Goal: Task Accomplishment & Management: Manage account settings

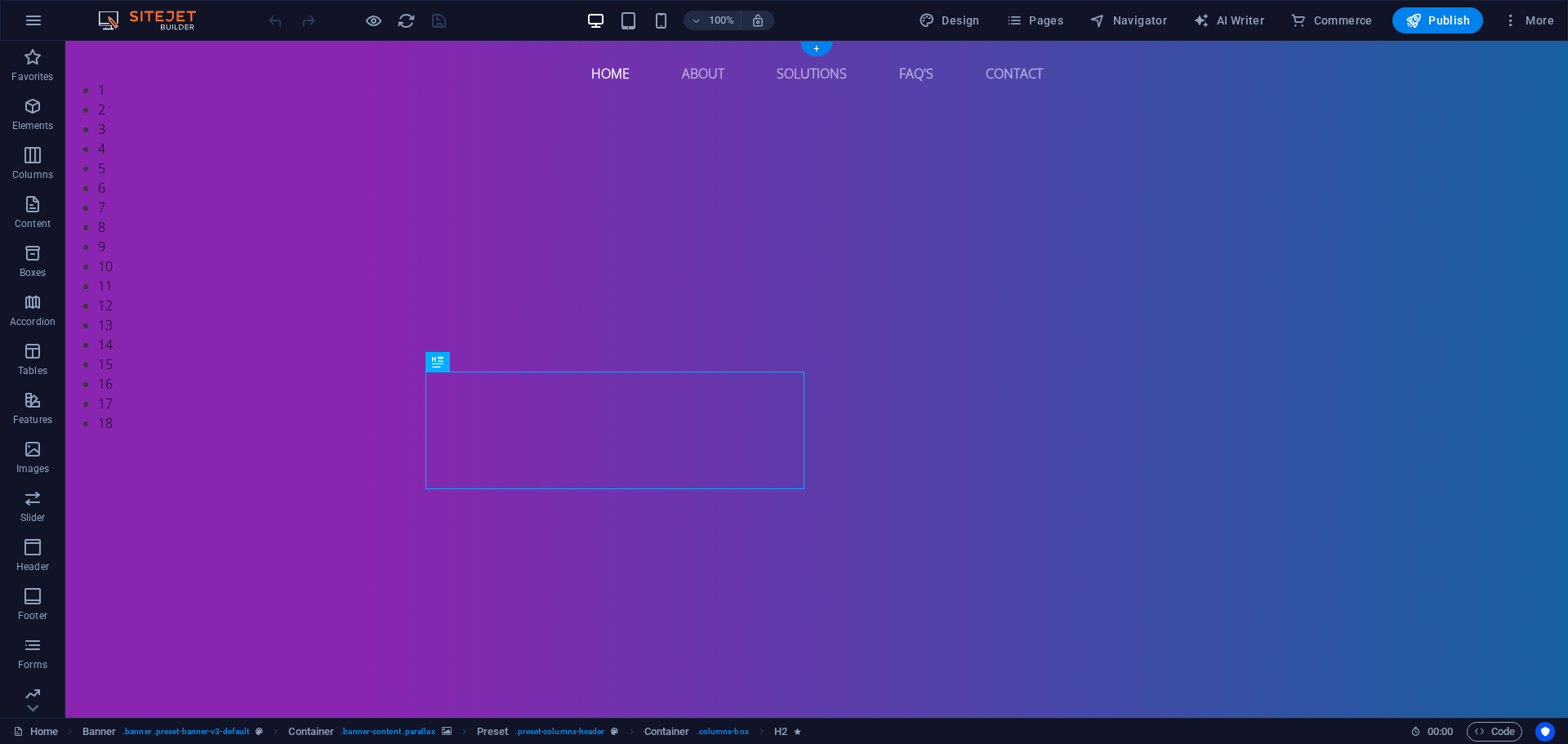
click at [204, 80] on img "1/18" at bounding box center [810, 80] width 1490 height 0
select select "px"
select select "fade"
select select "ms"
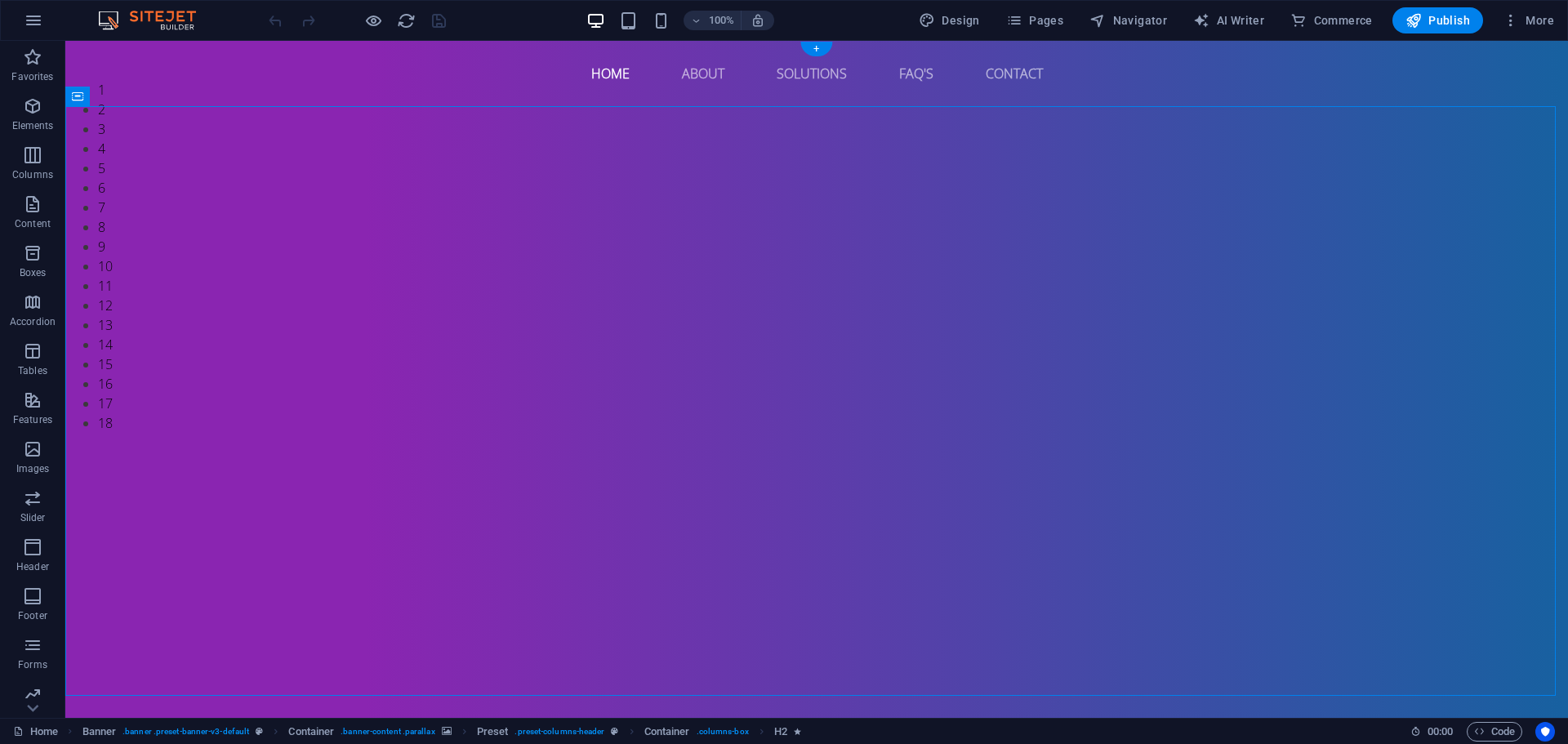
select select "s"
select select "progressive"
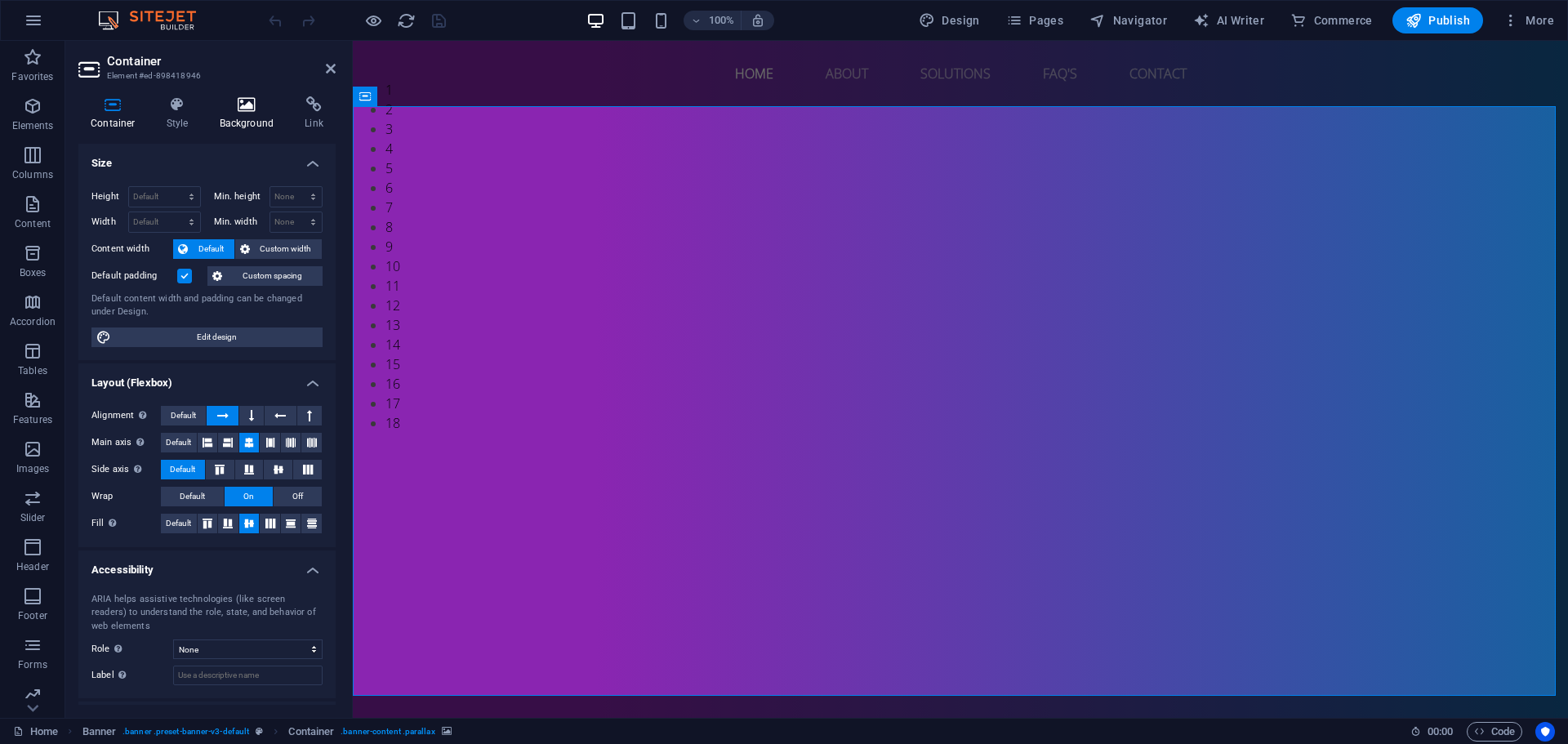
click at [226, 120] on h4 "Background" at bounding box center [250, 113] width 86 height 34
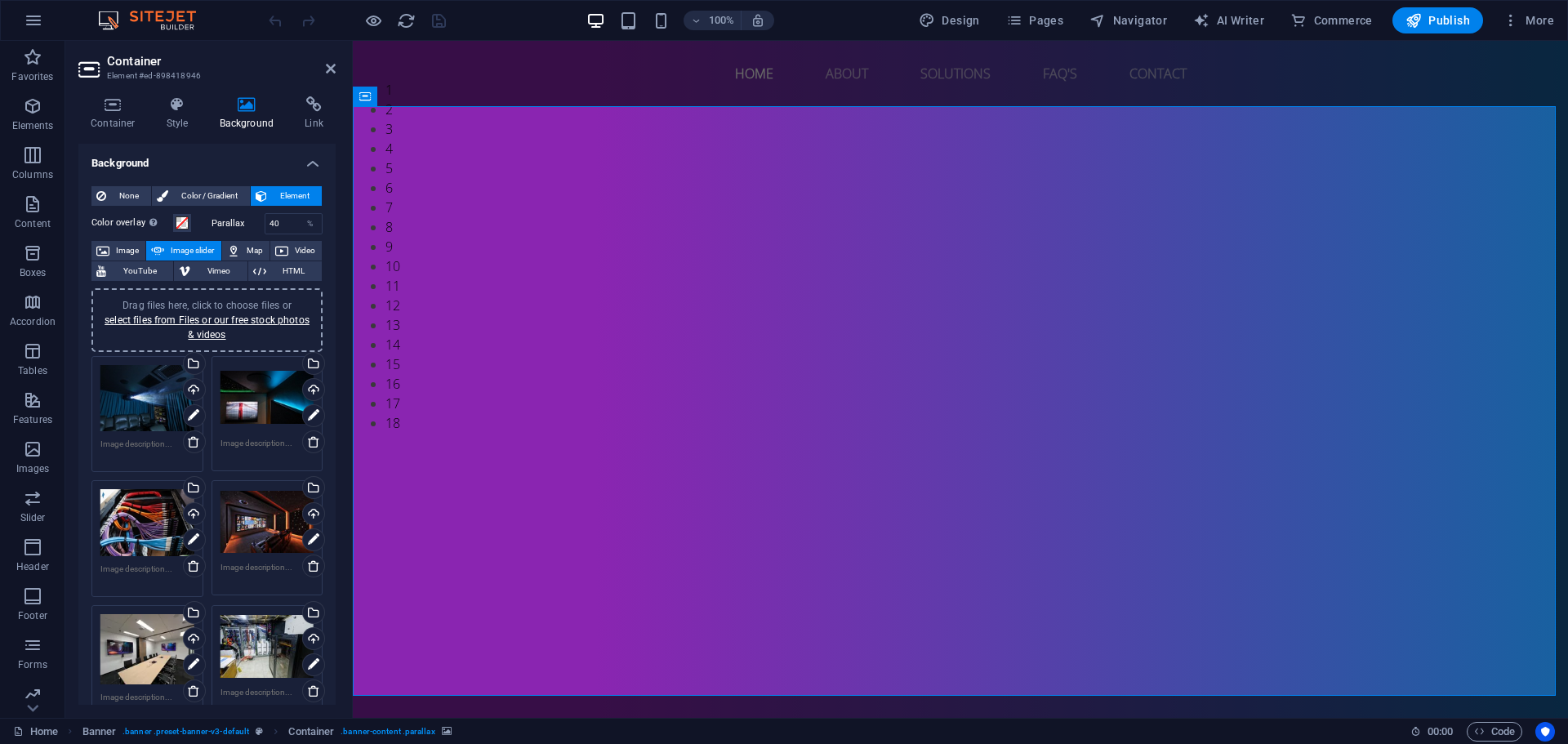
click at [221, 305] on span "Drag files here, click to choose files or select files from Files or our free s…" at bounding box center [206, 321] width 205 height 41
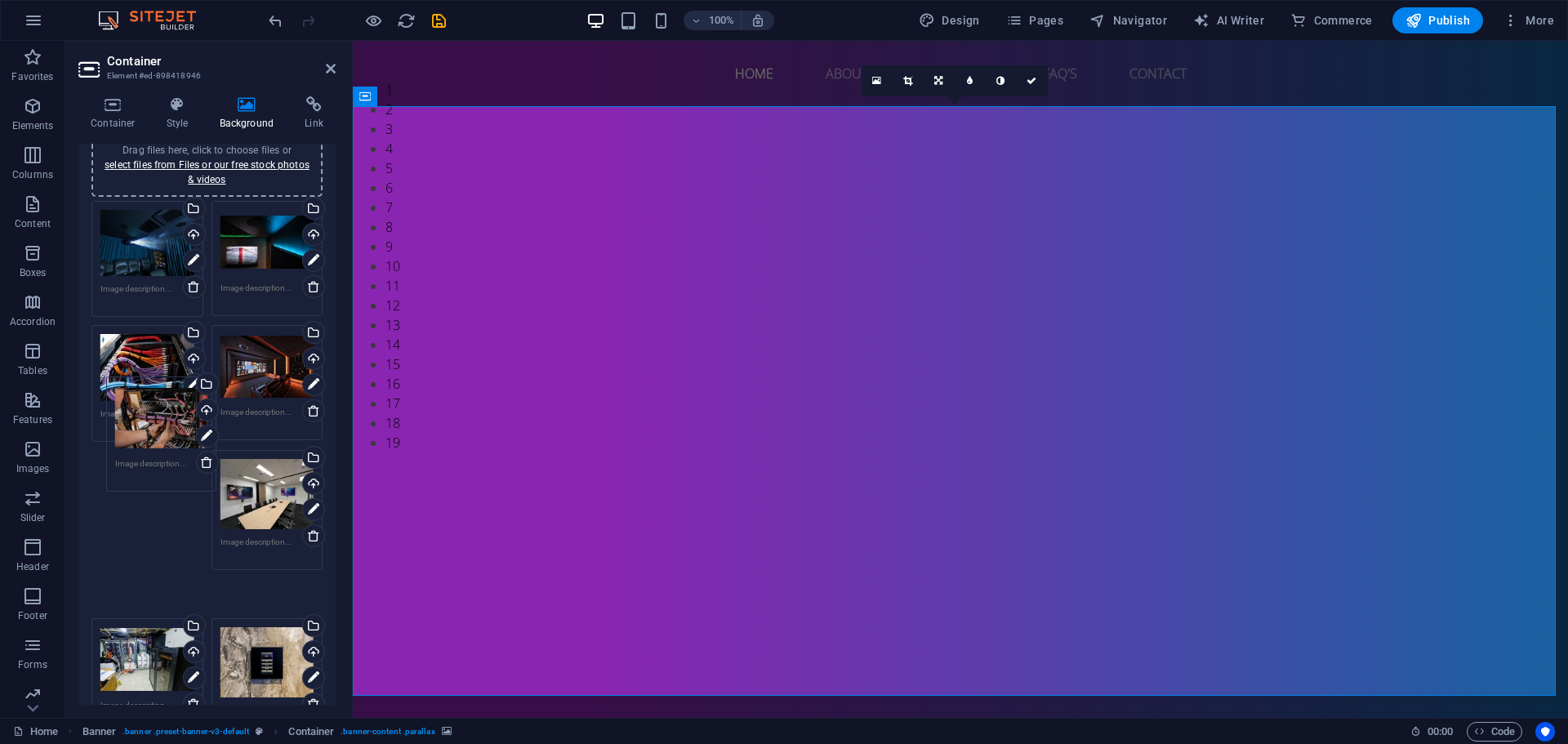
scroll to position [81, 0]
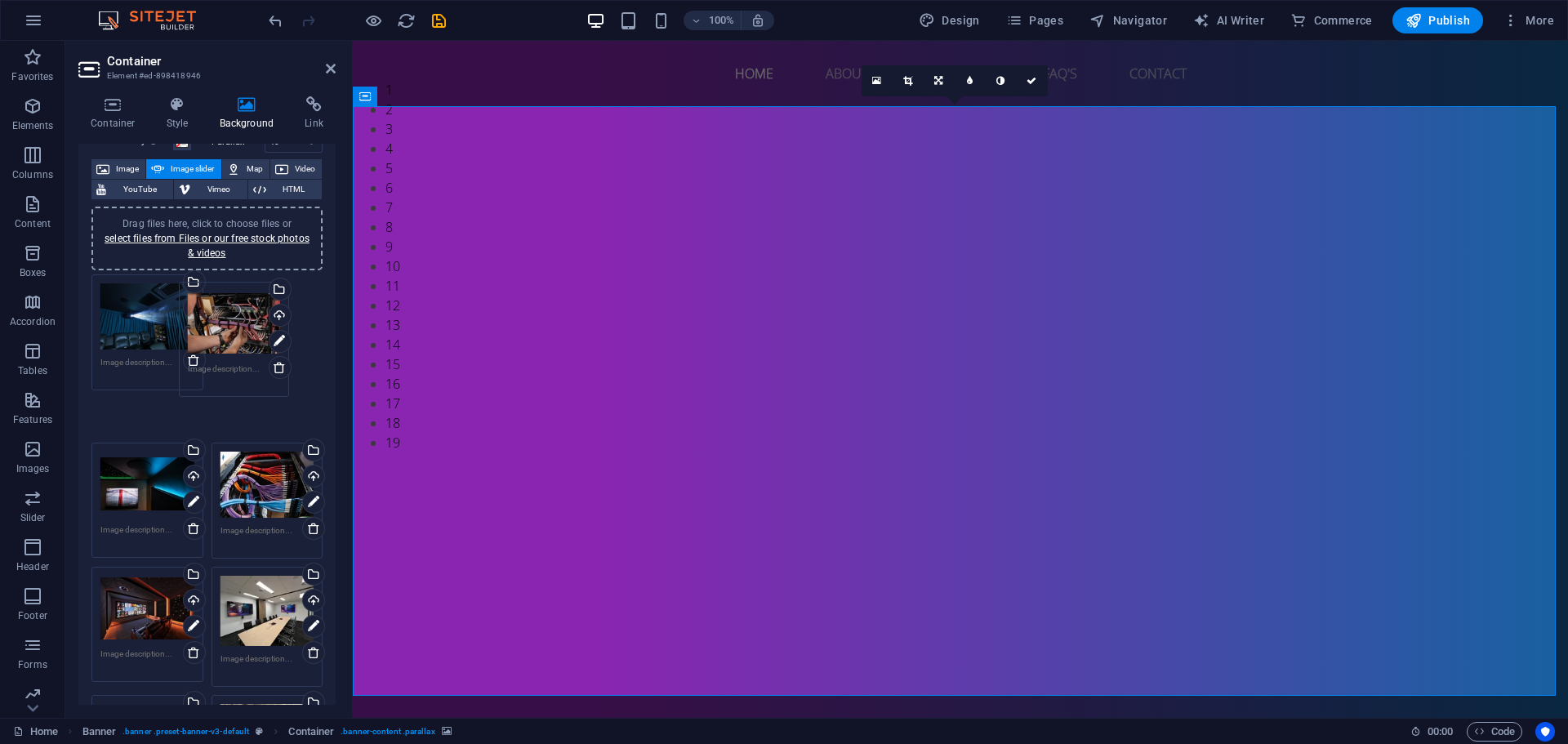
drag, startPoint x: 164, startPoint y: 343, endPoint x: 251, endPoint y: 338, distance: 87.1
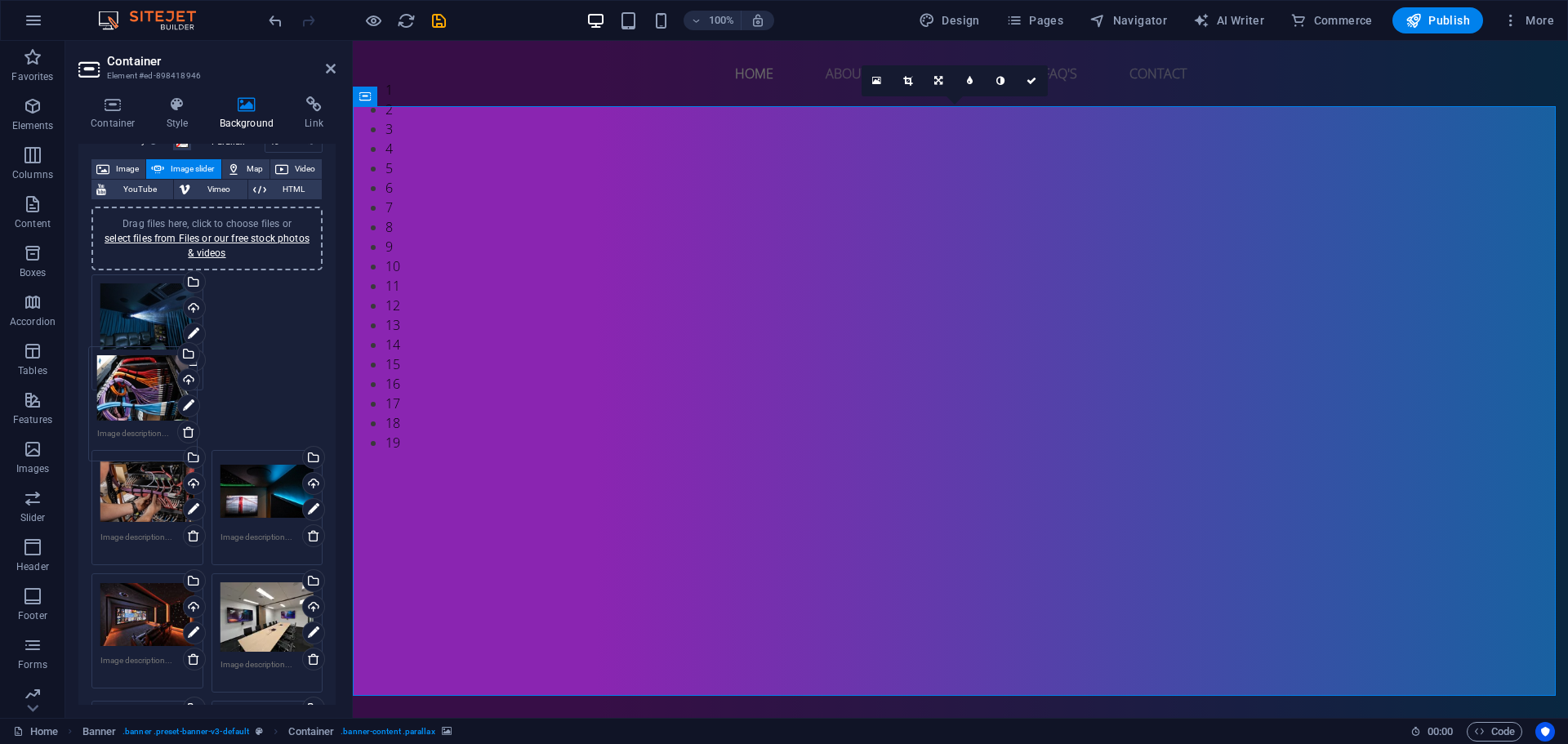
drag, startPoint x: 262, startPoint y: 445, endPoint x: 144, endPoint y: 412, distance: 122.5
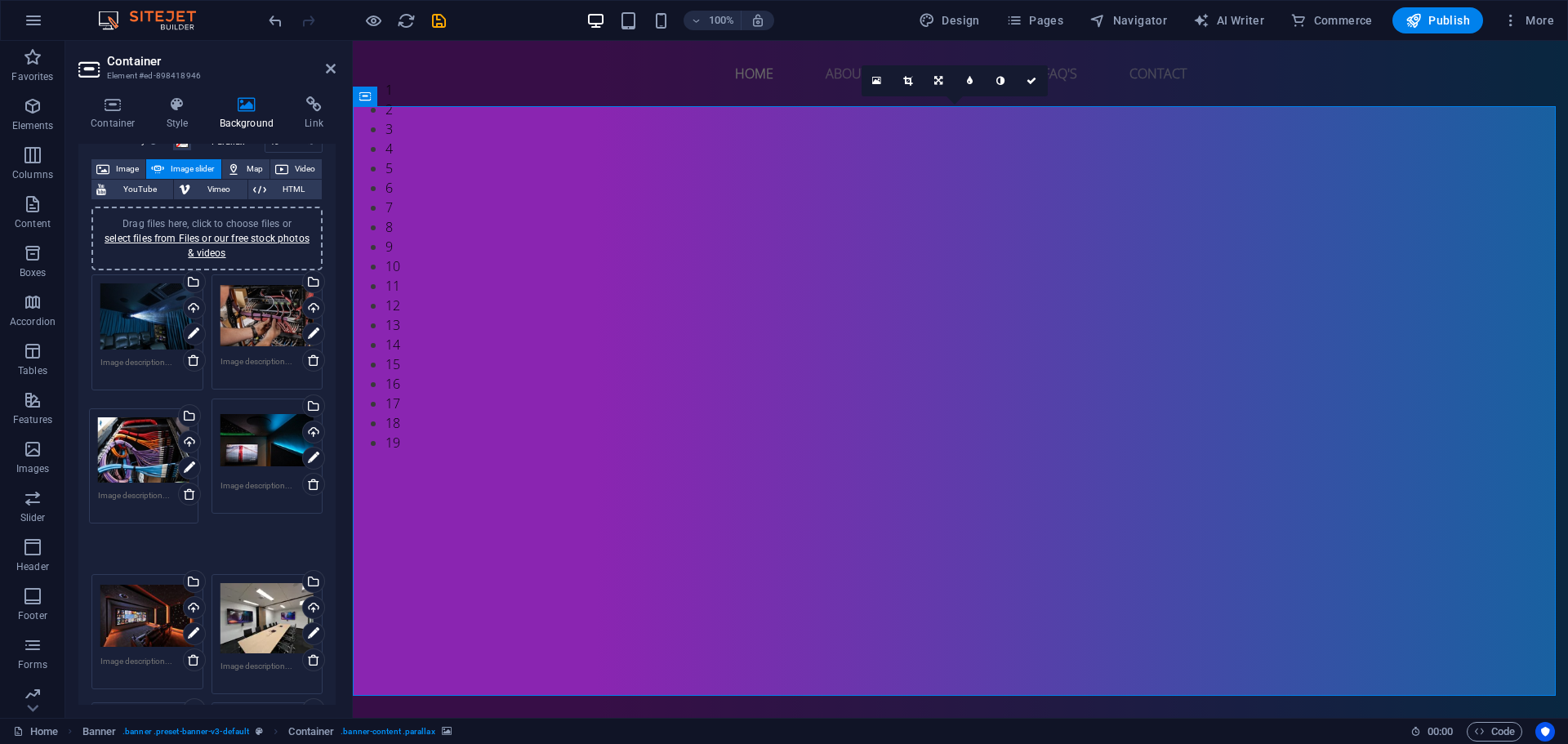
drag, startPoint x: 271, startPoint y: 339, endPoint x: 150, endPoint y: 472, distance: 179.8
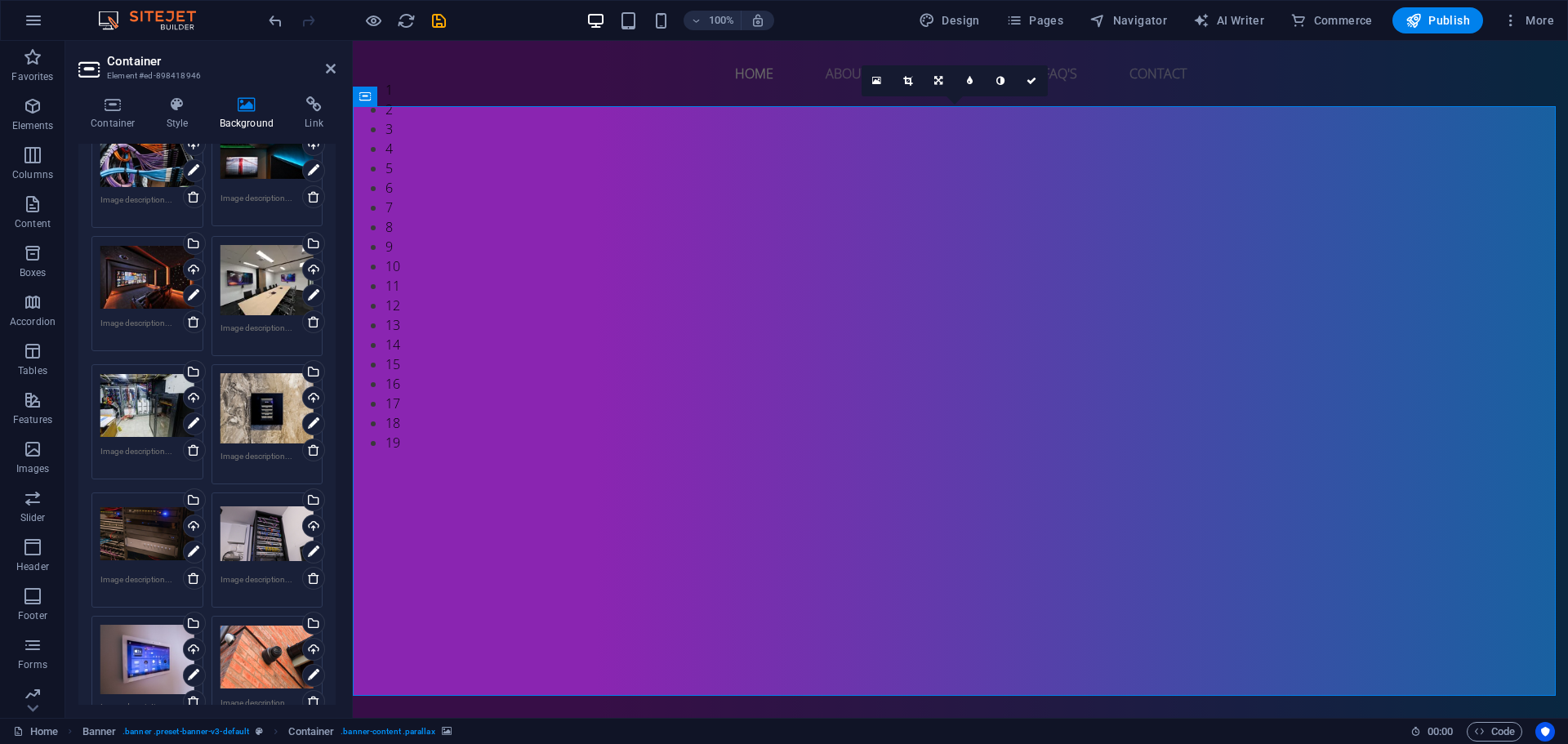
scroll to position [409, 0]
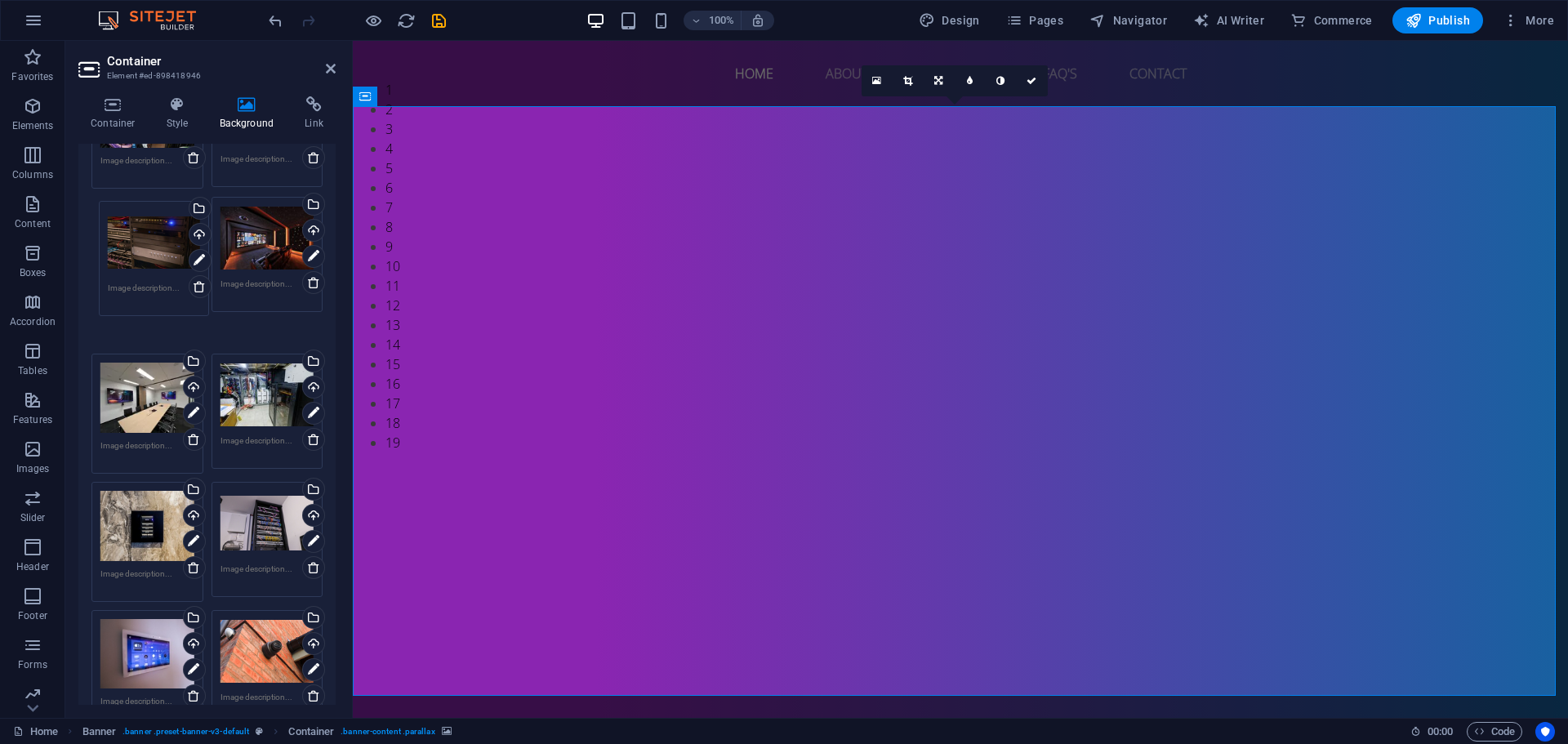
drag, startPoint x: 159, startPoint y: 494, endPoint x: 165, endPoint y: 246, distance: 248.1
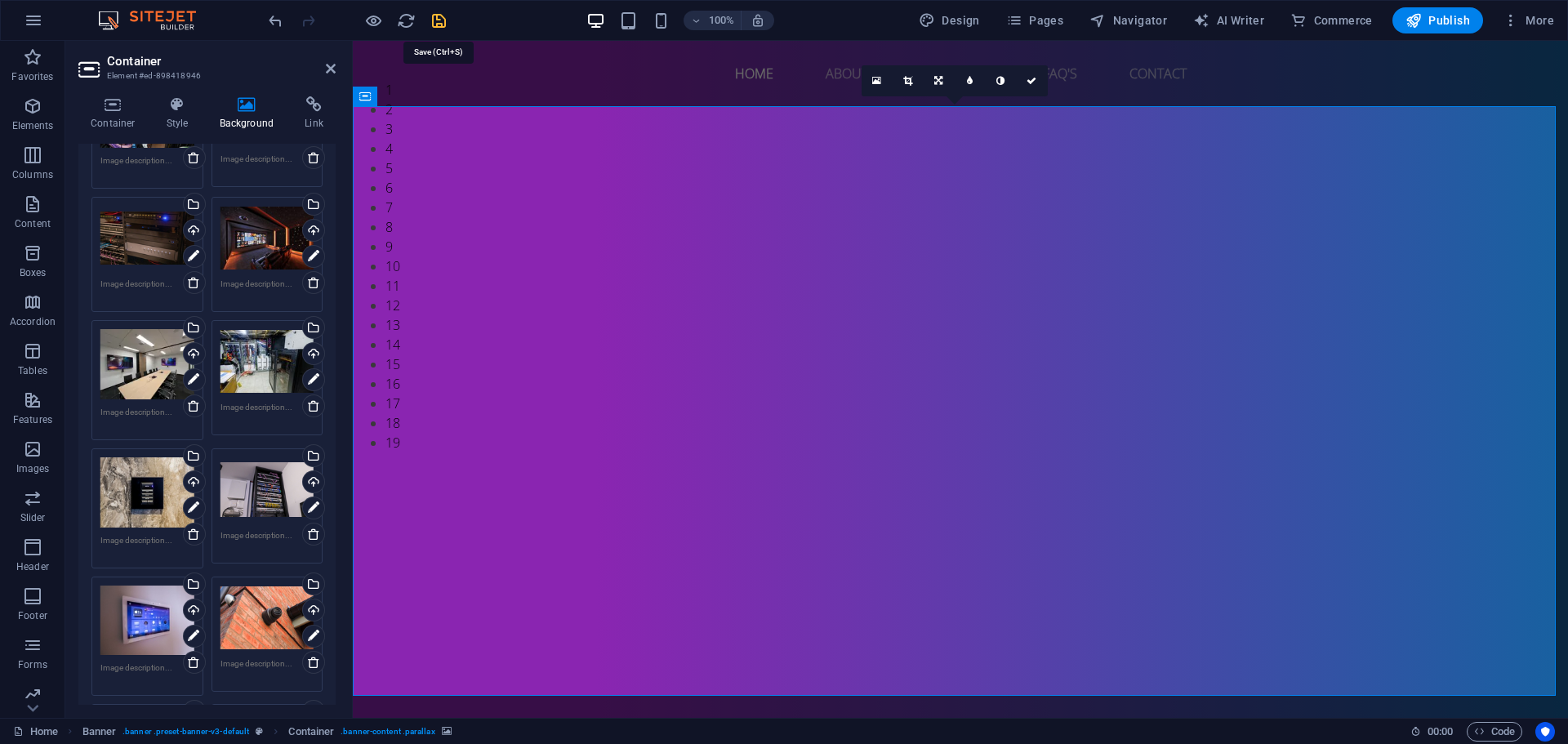
click at [441, 25] on icon "save" at bounding box center [439, 21] width 19 height 19
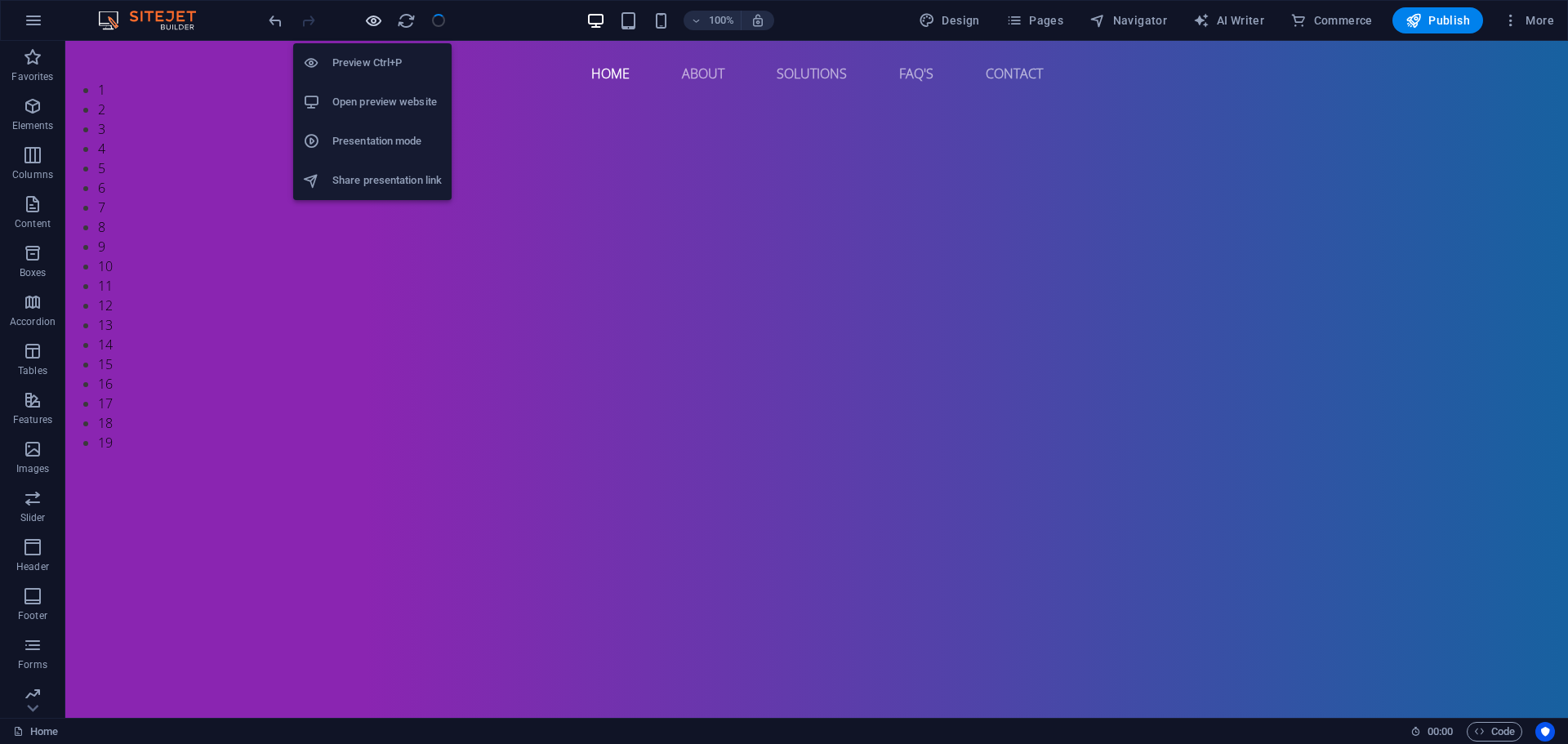
click at [368, 25] on icon "button" at bounding box center [374, 21] width 19 height 19
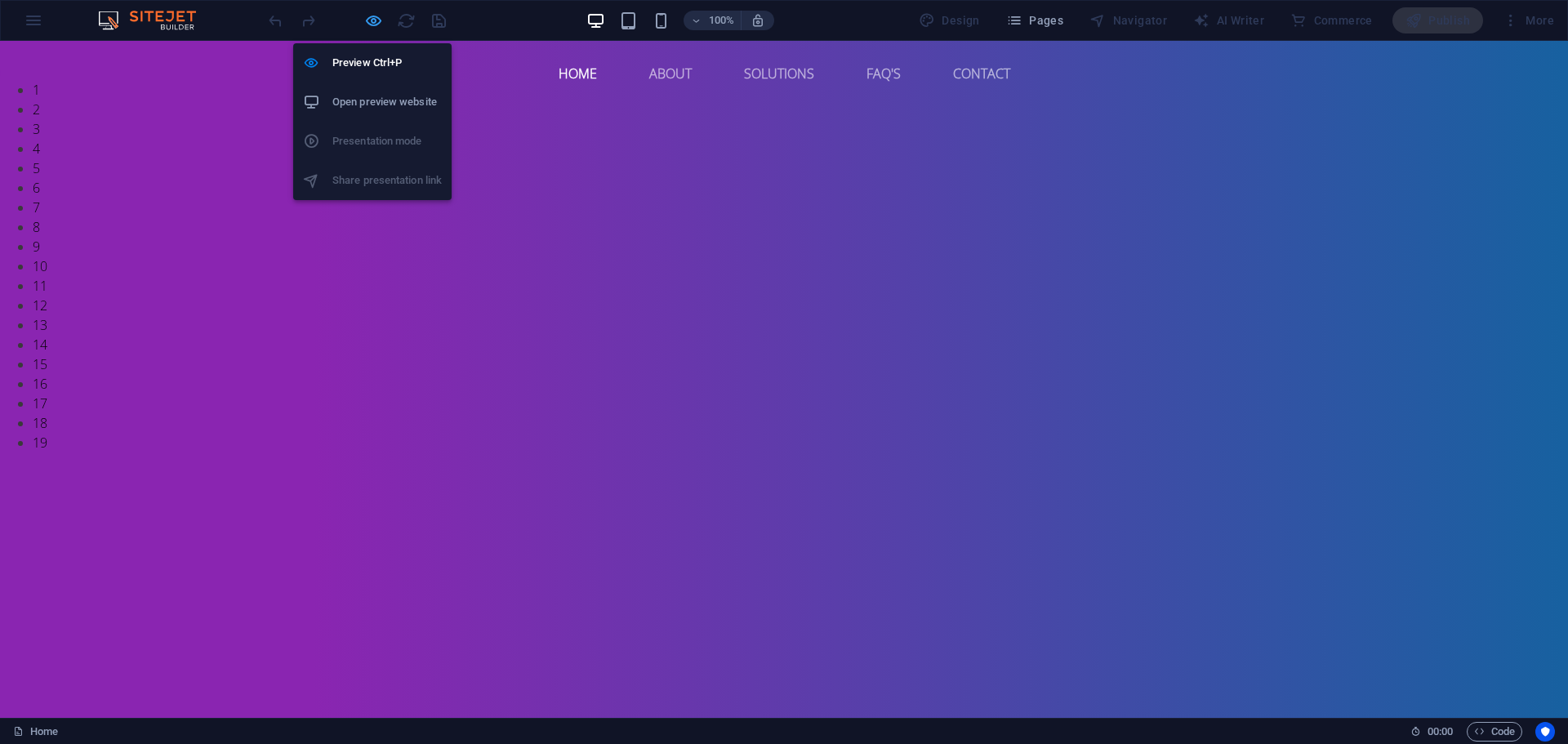
click at [375, 21] on icon "button" at bounding box center [374, 21] width 19 height 19
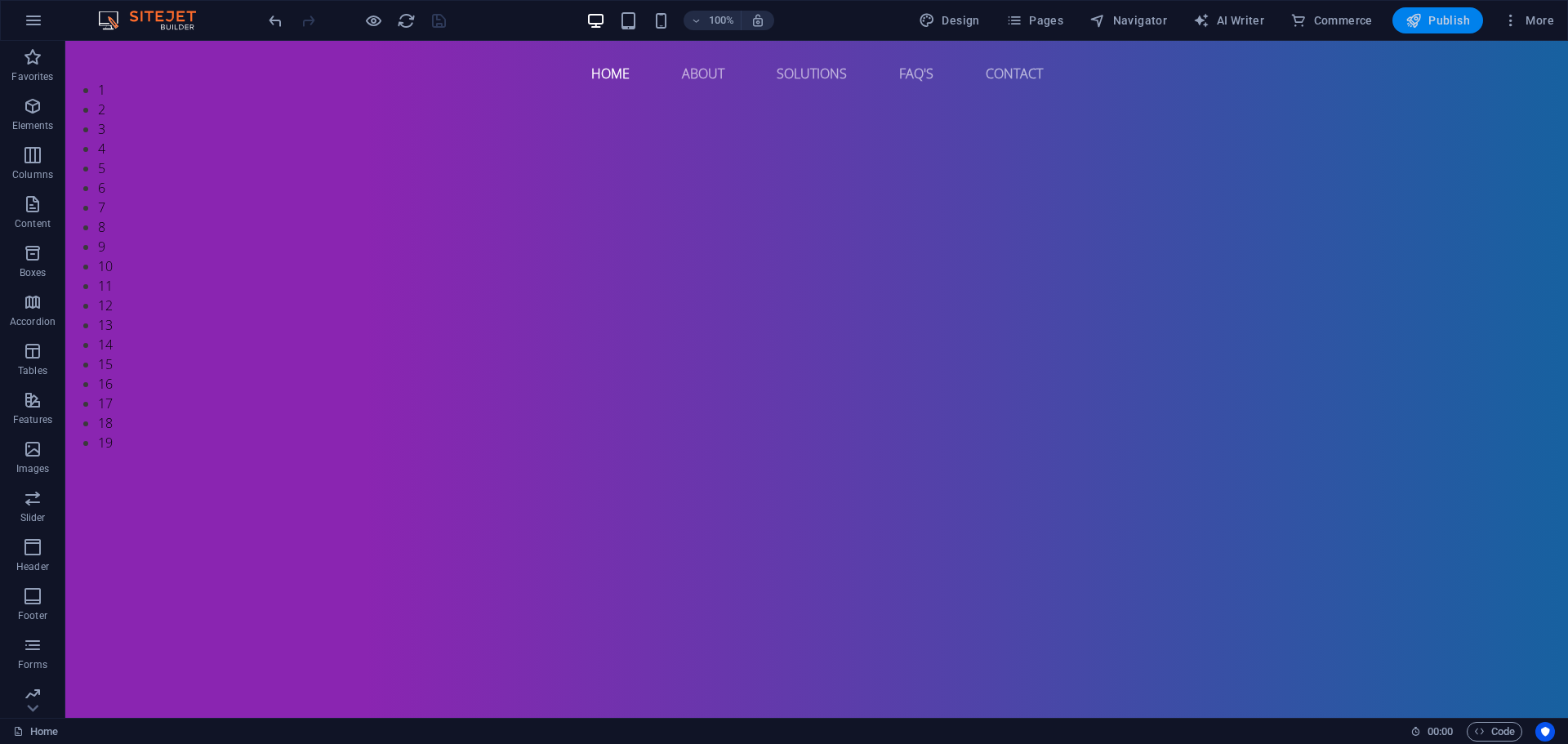
click at [1407, 28] on button "Publish" at bounding box center [1438, 21] width 91 height 27
click at [208, 80] on img "1/19" at bounding box center [810, 80] width 1490 height 0
select select "px"
select select "fade"
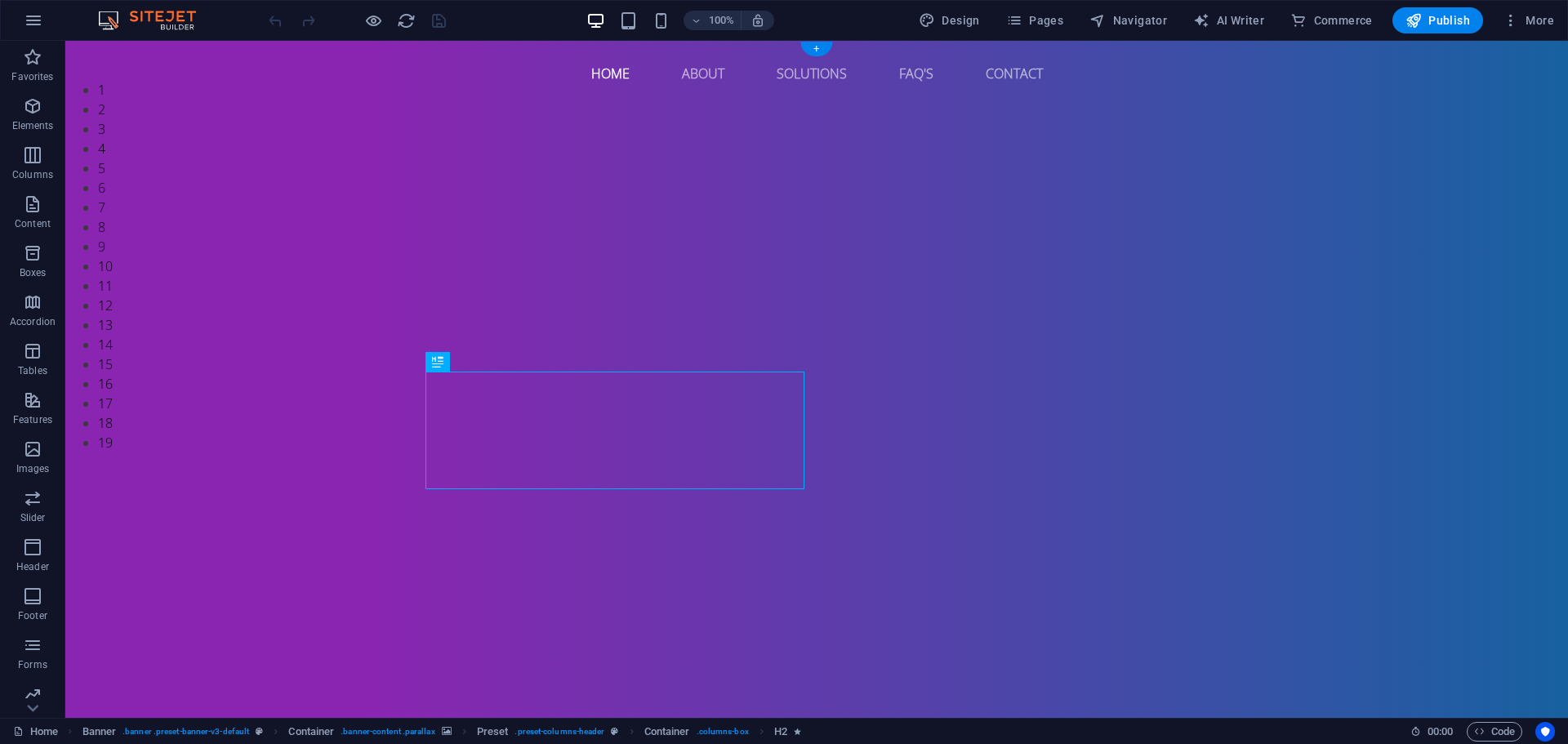
select select "ms"
select select "s"
select select "progressive"
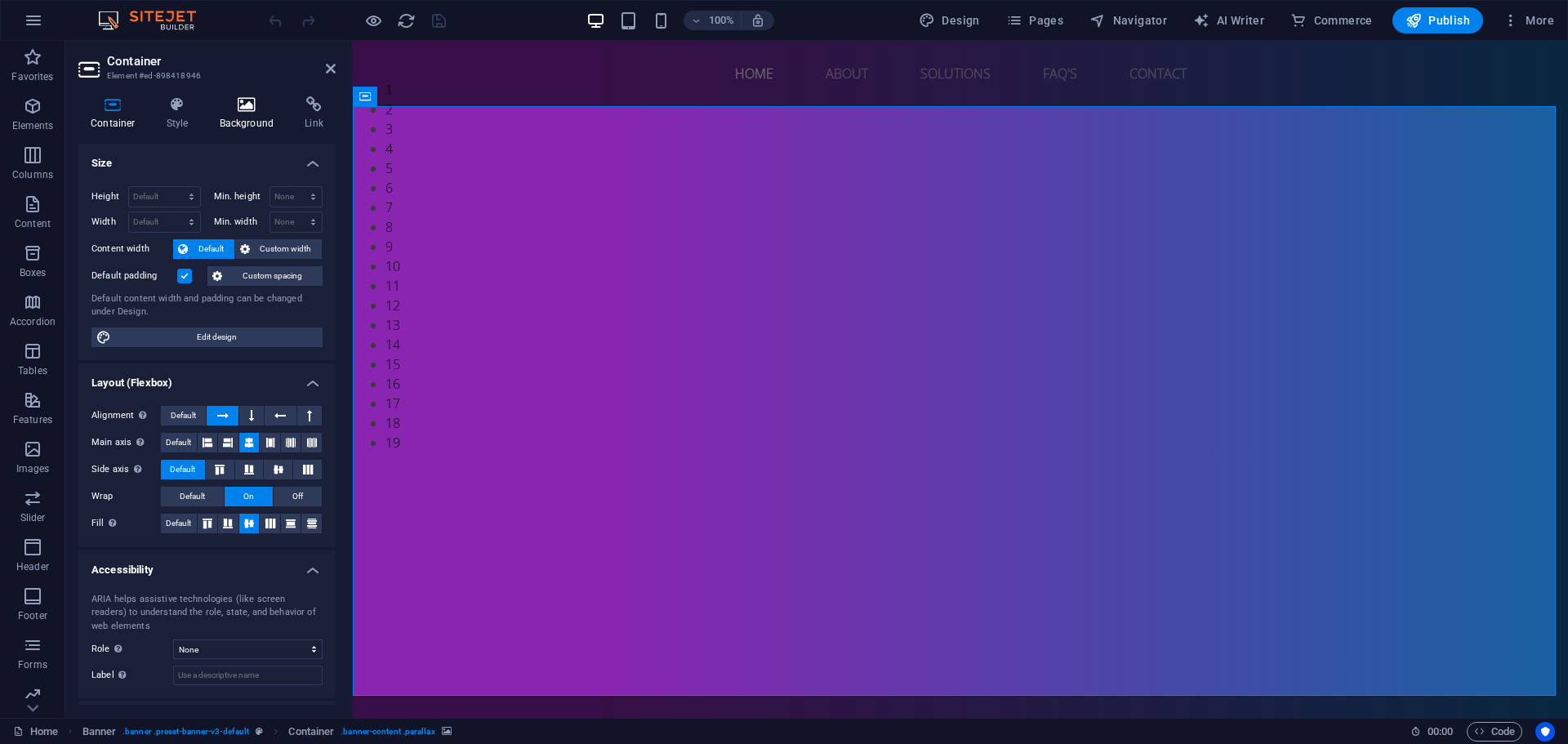
click at [248, 105] on icon at bounding box center [247, 104] width 79 height 16
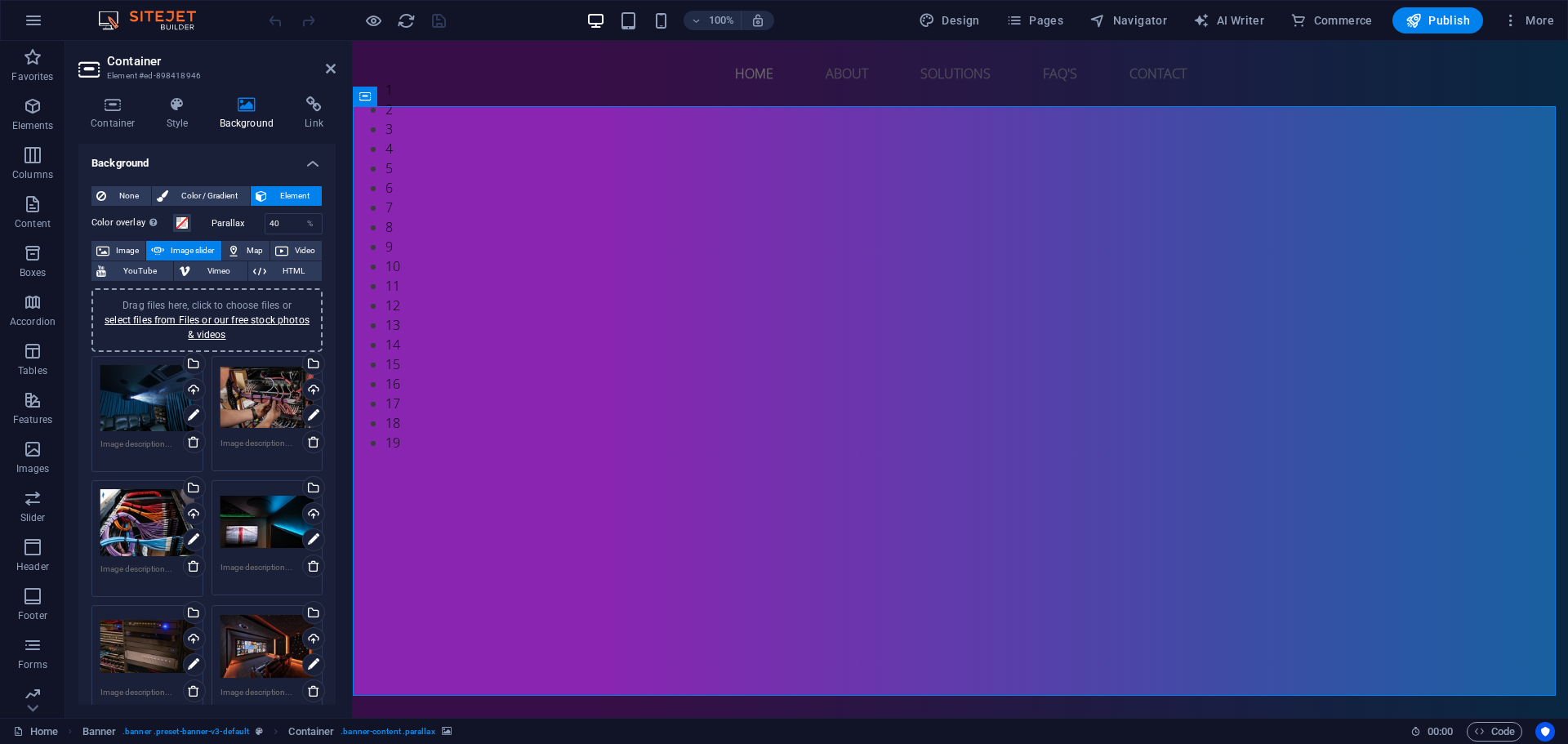
click at [244, 309] on span "Drag files here, click to choose files or select files from Files or our free s…" at bounding box center [206, 321] width 205 height 41
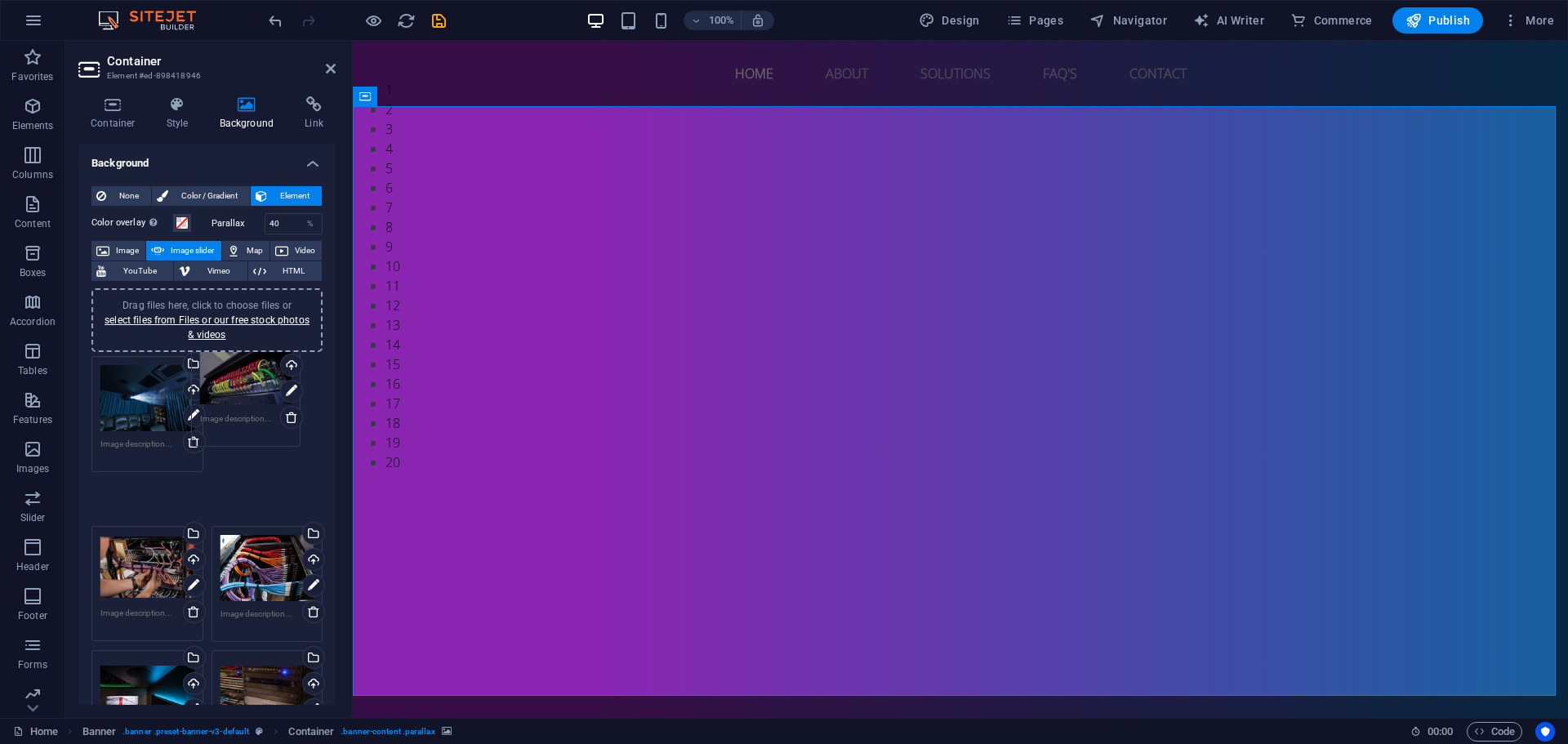
drag, startPoint x: 249, startPoint y: 370, endPoint x: 231, endPoint y: 391, distance: 27.7
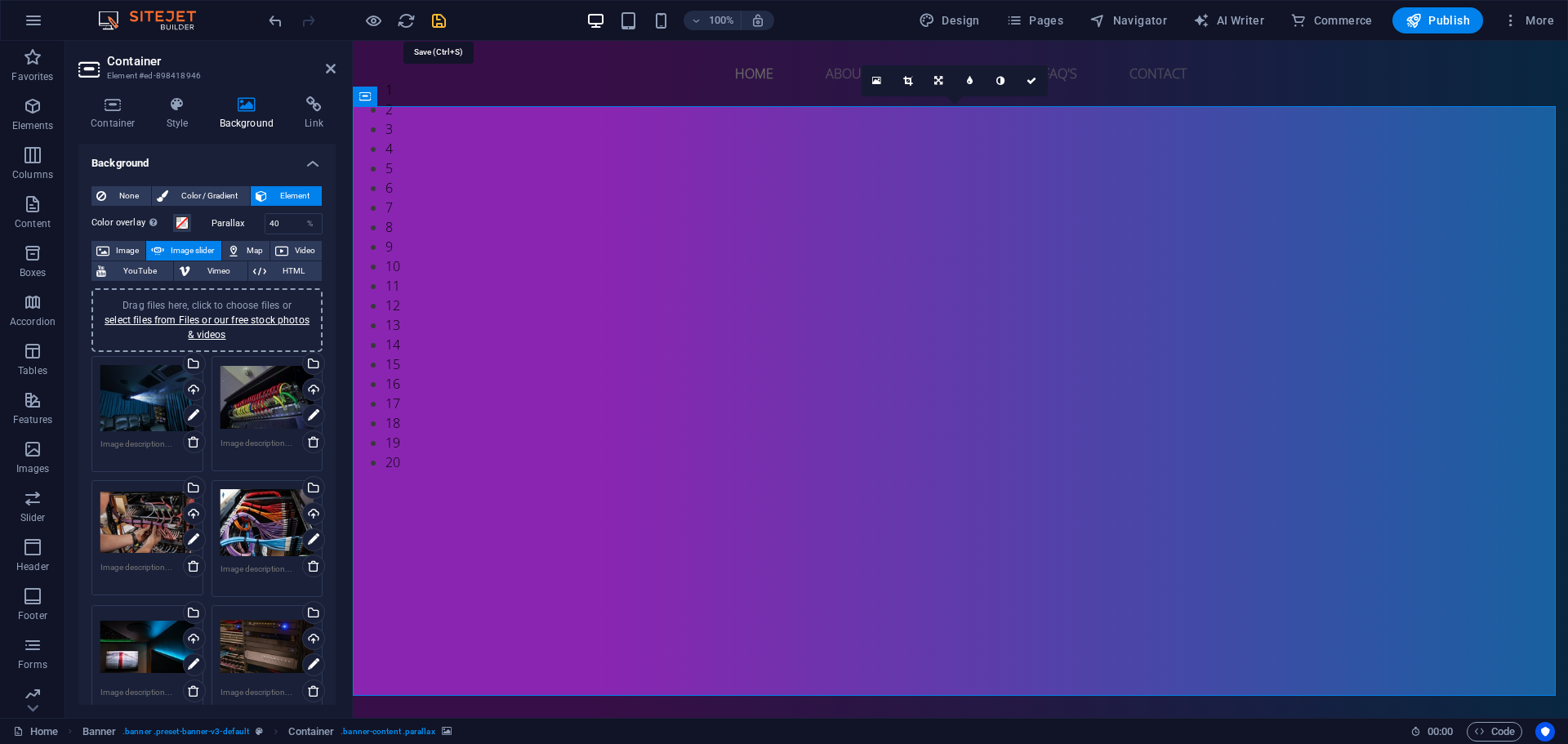
click at [431, 24] on icon "save" at bounding box center [439, 21] width 19 height 19
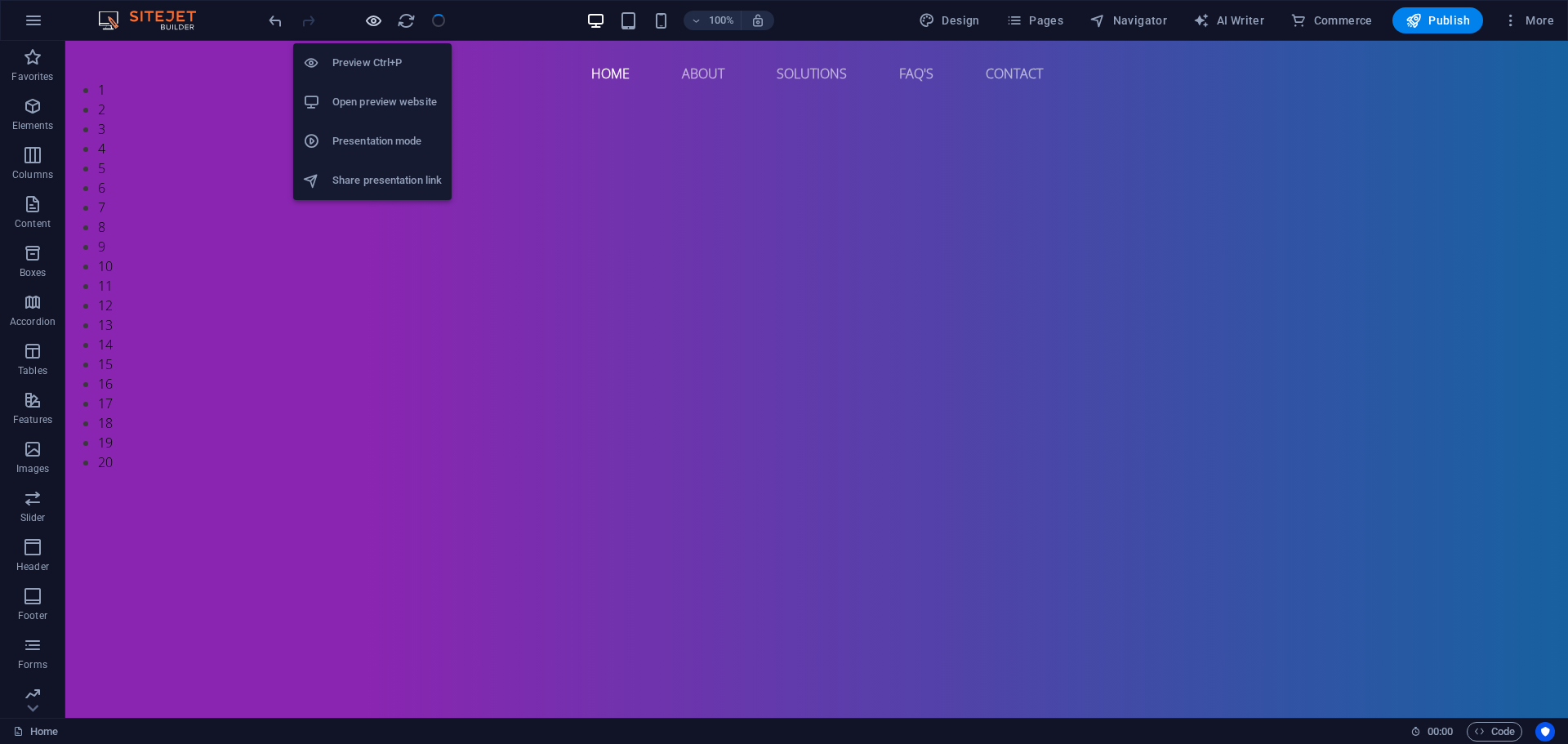
click at [379, 20] on icon "button" at bounding box center [374, 21] width 19 height 19
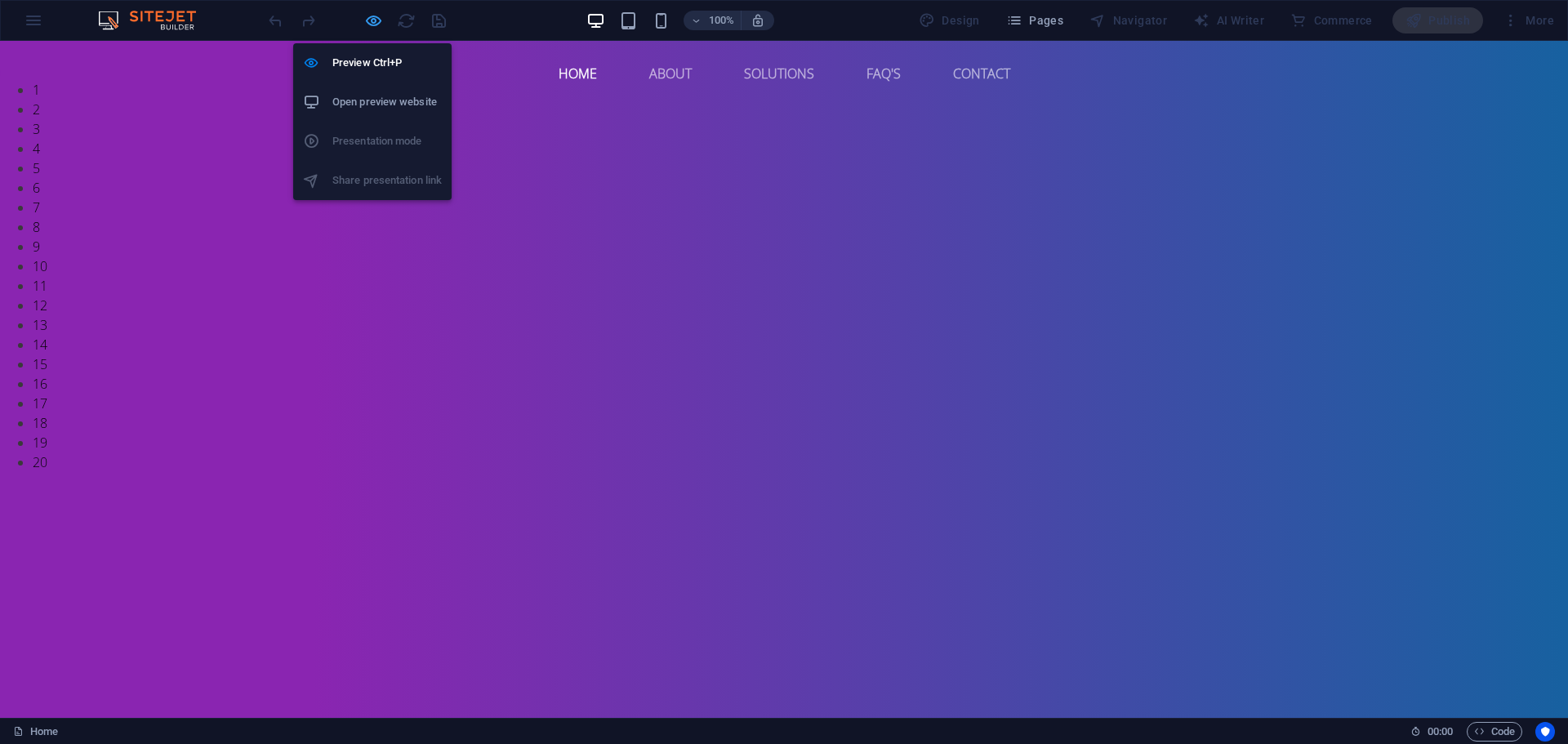
click at [379, 20] on icon "button" at bounding box center [374, 21] width 19 height 19
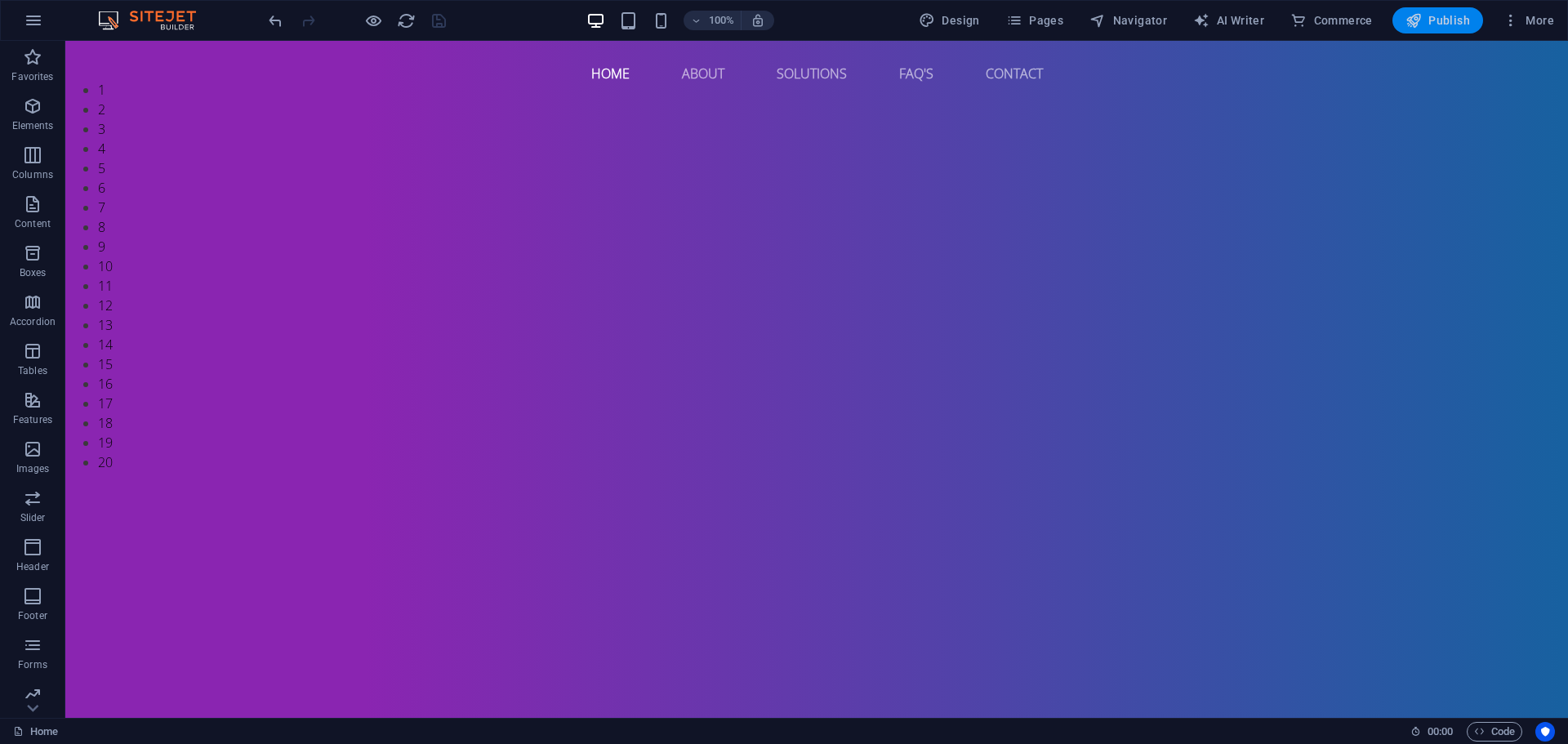
click at [1463, 27] on span "Publish" at bounding box center [1437, 20] width 64 height 16
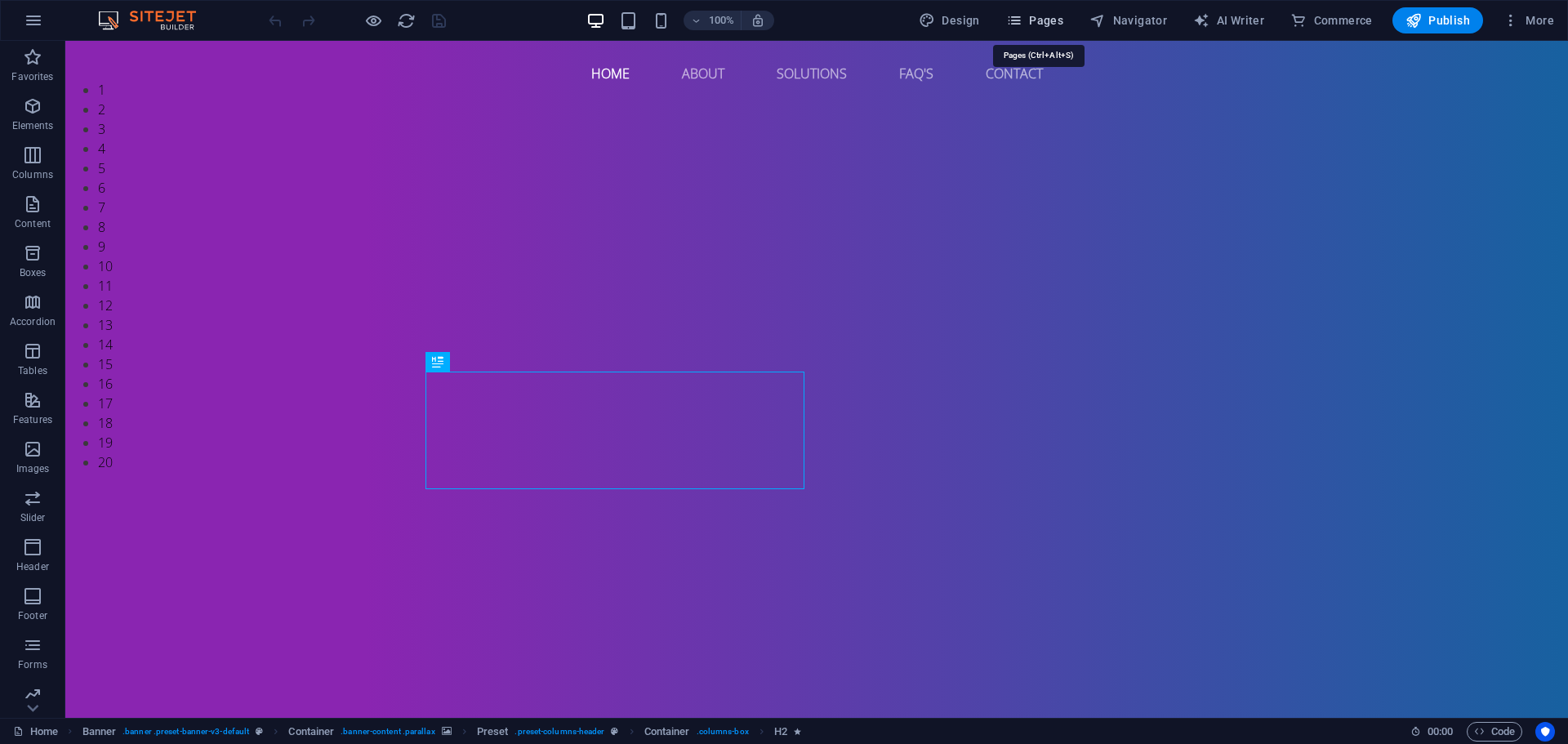
click at [1044, 23] on span "Pages" at bounding box center [1034, 20] width 57 height 16
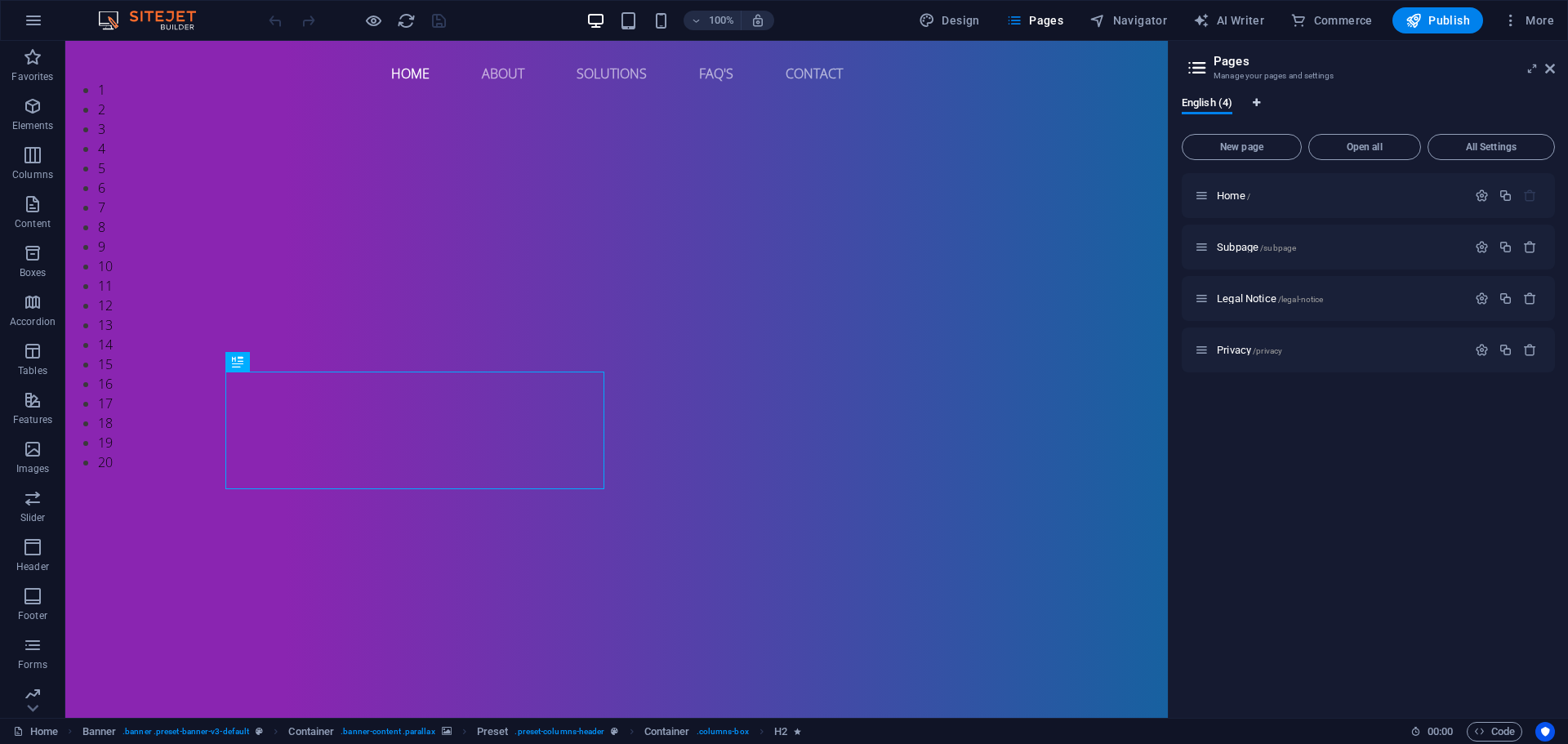
click at [1260, 103] on icon "Language Tabs" at bounding box center [1256, 102] width 8 height 9
select select "41"
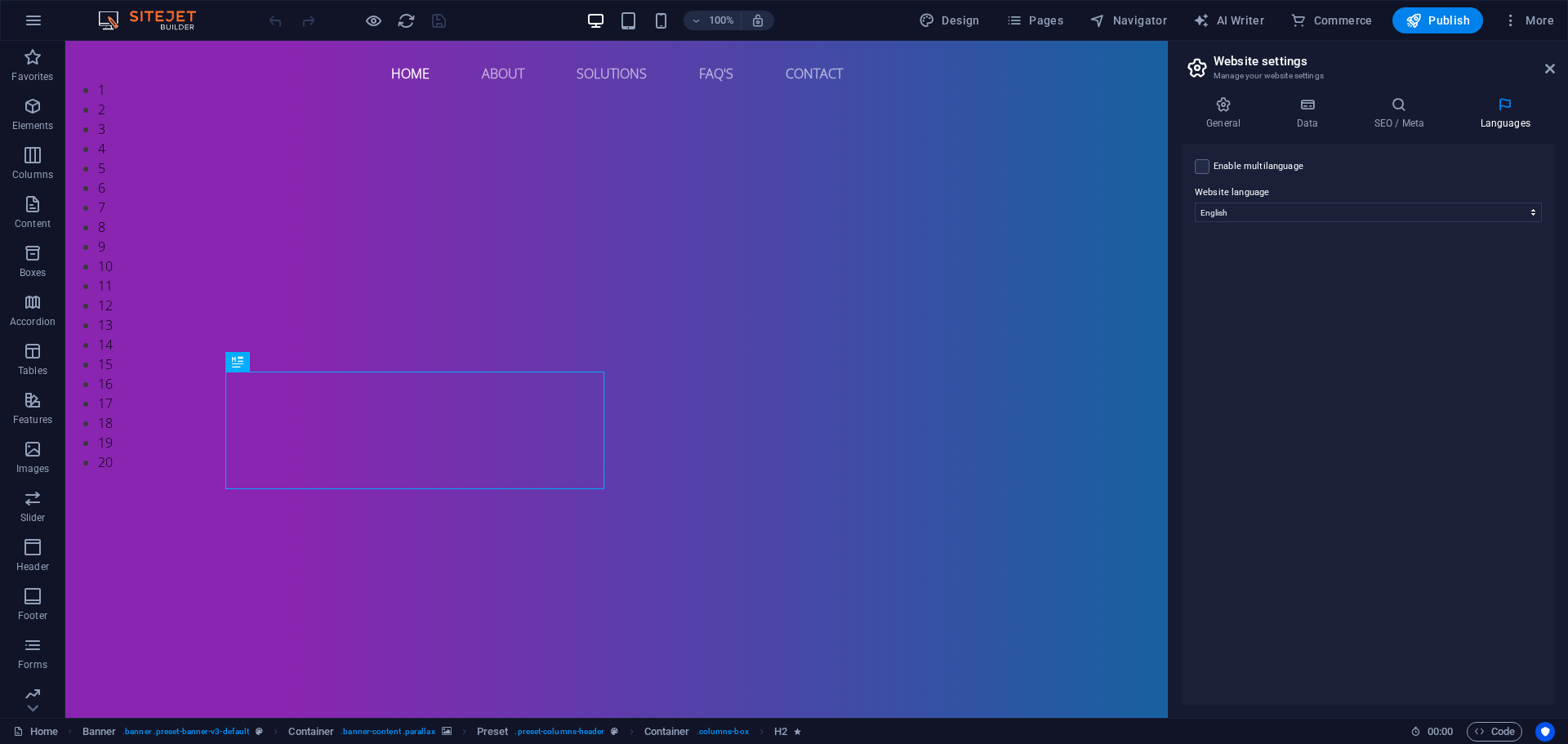
click at [1542, 63] on h2 "Website settings" at bounding box center [1384, 61] width 341 height 15
click at [1553, 63] on icon at bounding box center [1549, 68] width 9 height 13
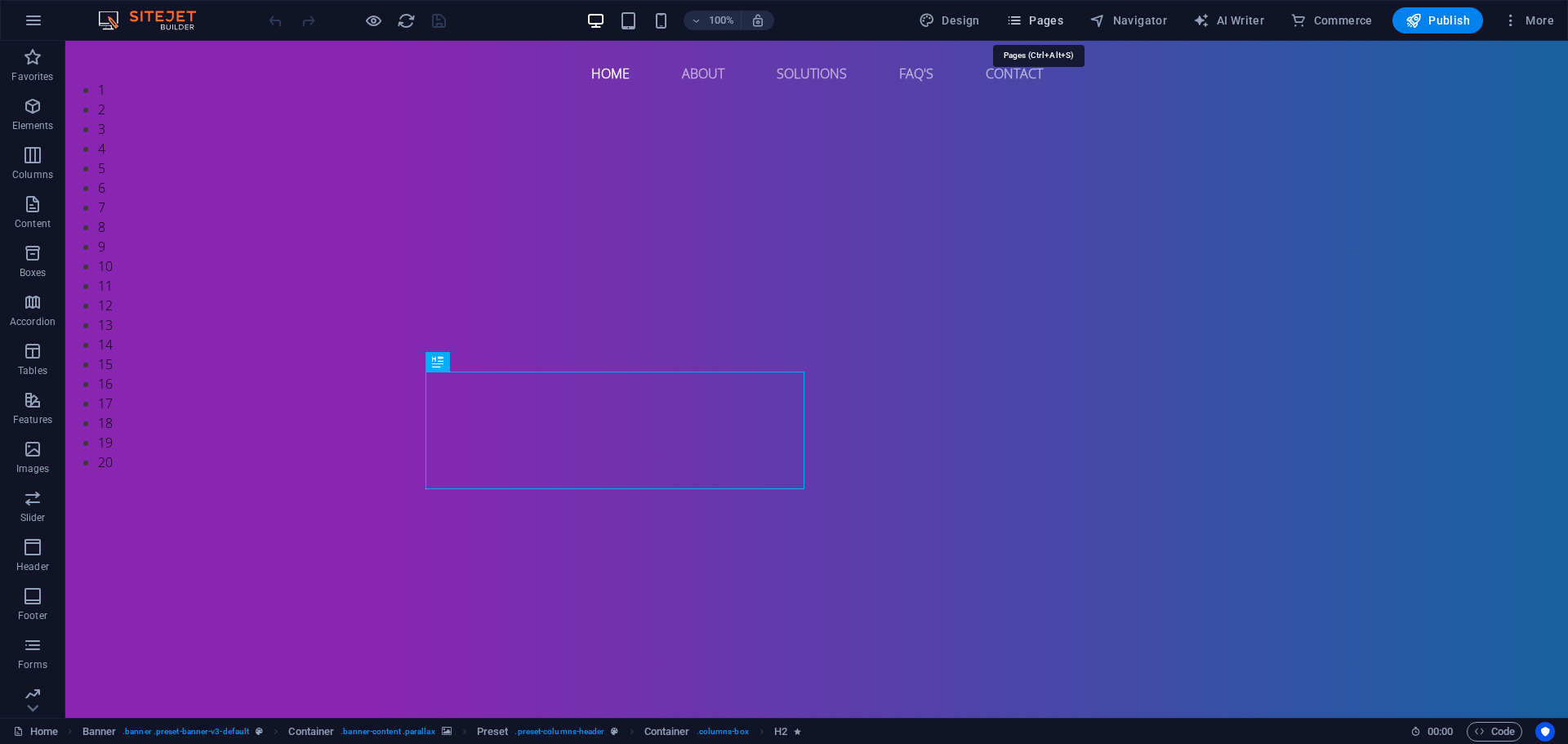
click at [1052, 23] on span "Pages" at bounding box center [1034, 20] width 57 height 16
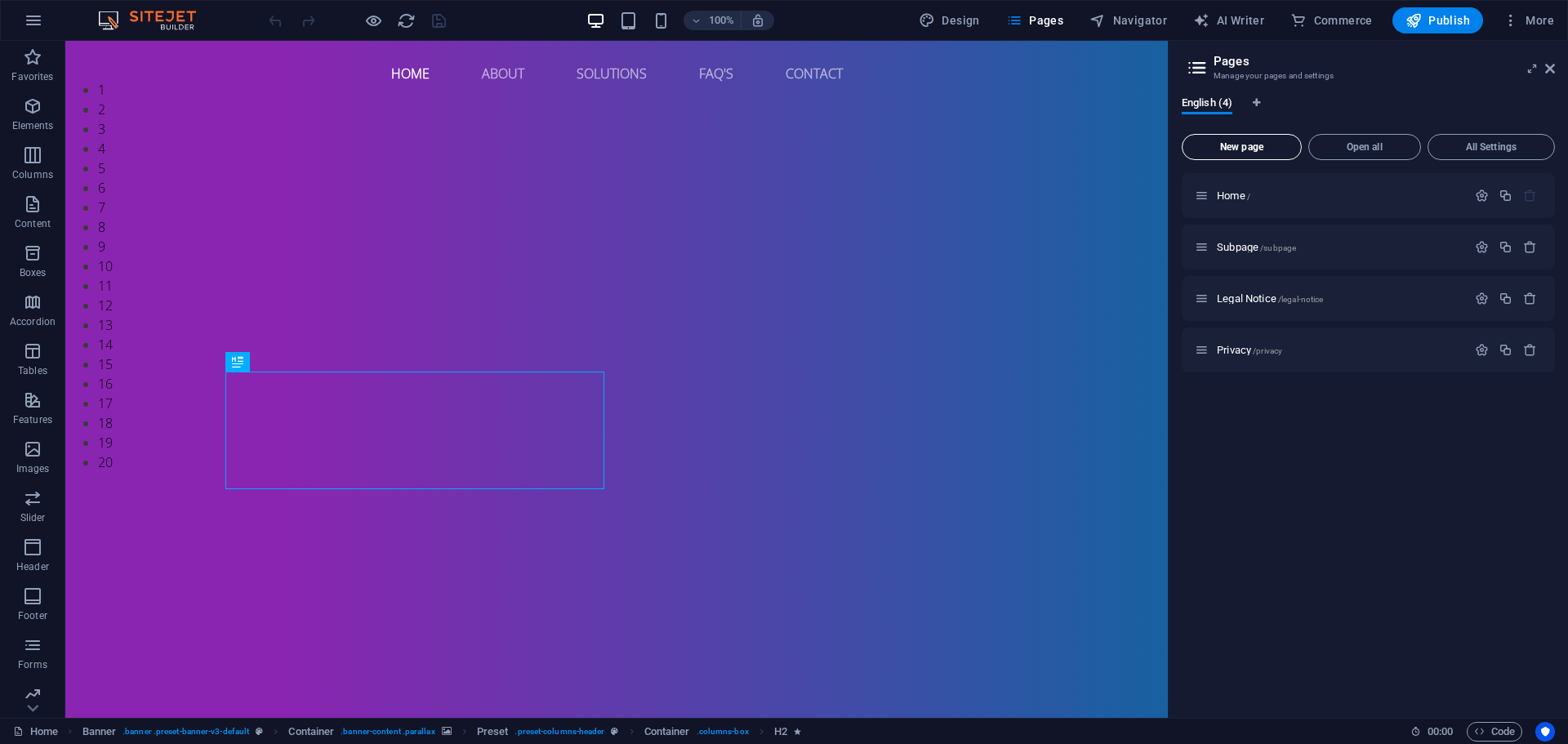
click at [1264, 141] on button "New page" at bounding box center [1242, 147] width 120 height 27
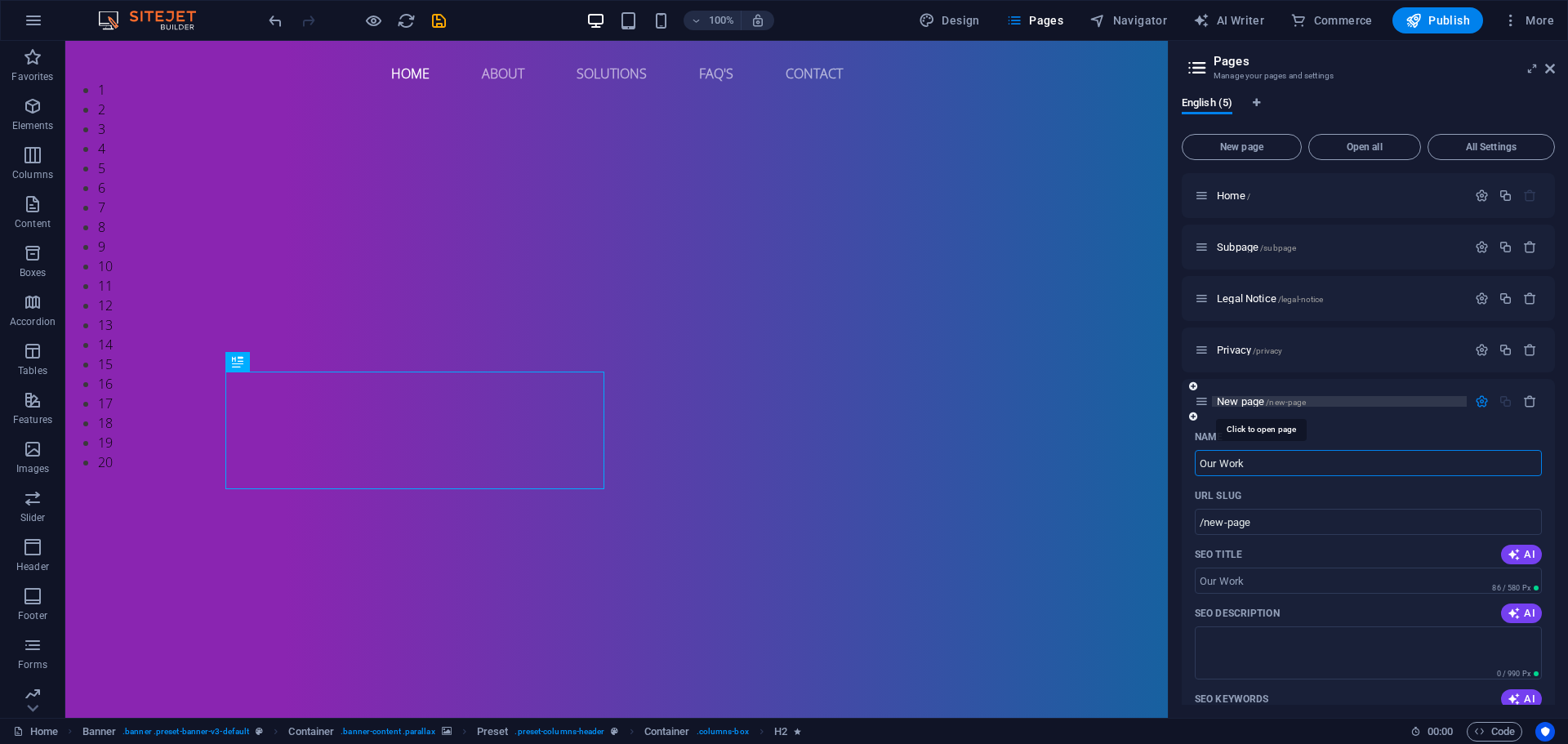
type input "Our Work"
type input "/our-work"
type input "Our Work"
click at [1284, 586] on input "SEO Title" at bounding box center [1368, 580] width 347 height 27
type input "O"
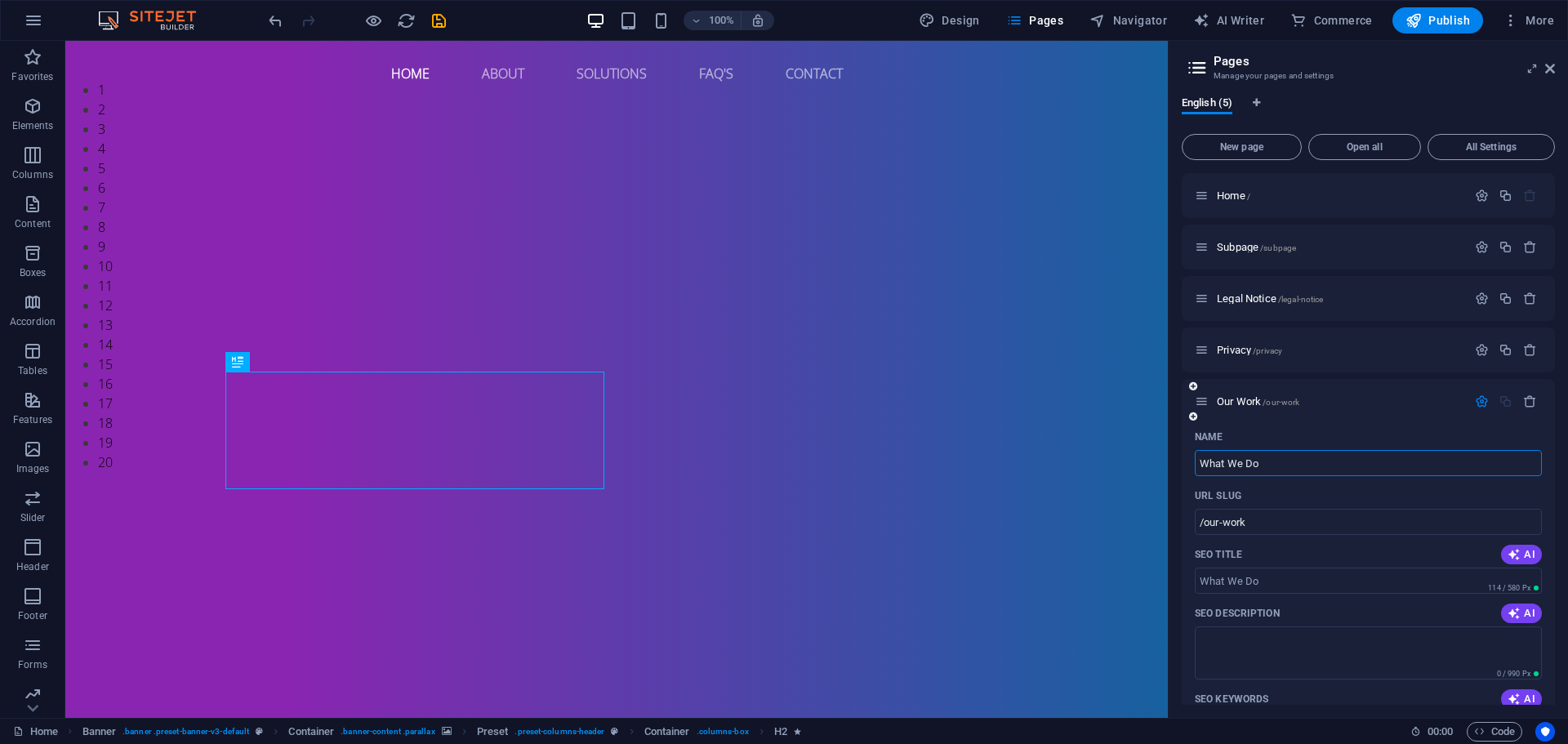
type input "What We Do"
type input "/what-we-do"
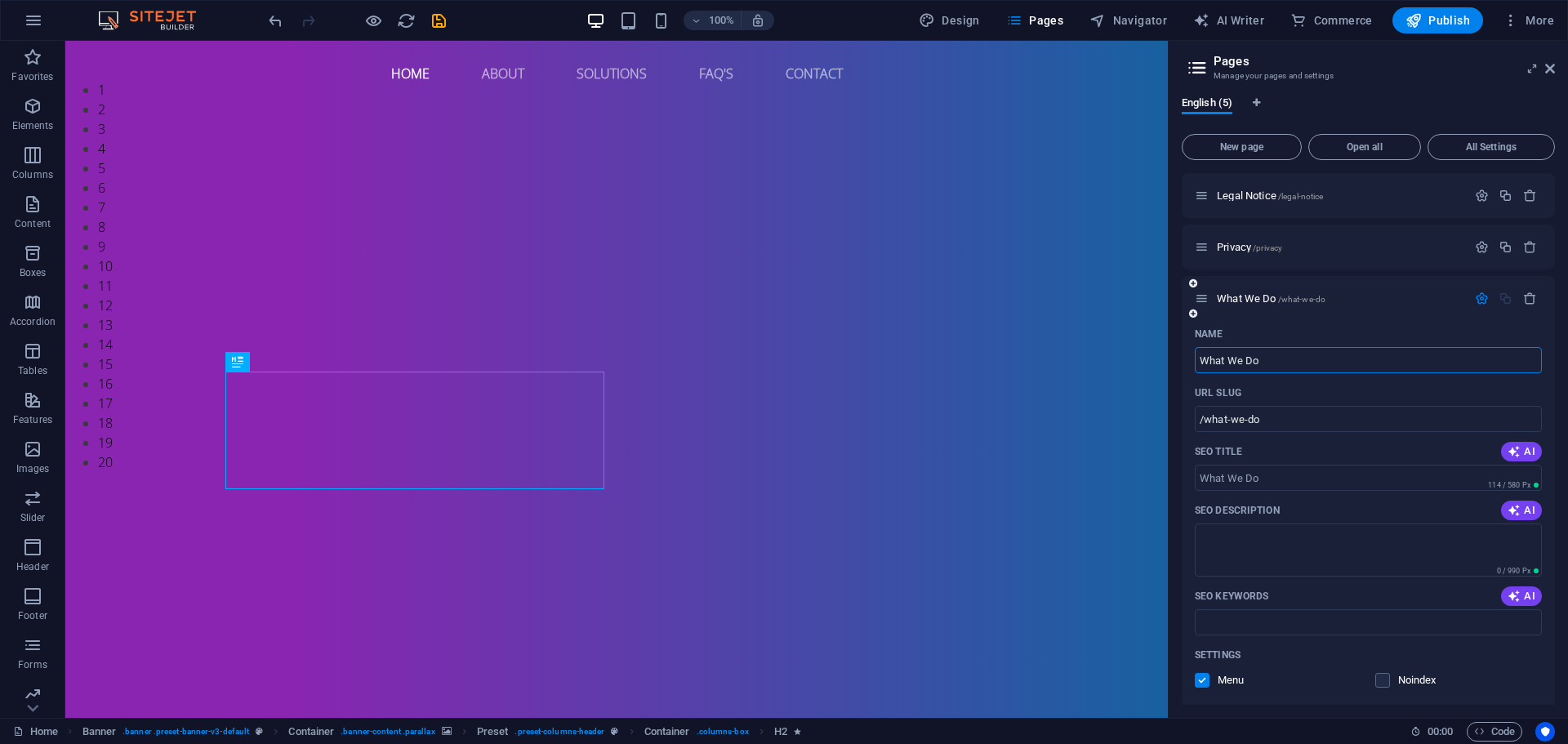
scroll to position [164, 0]
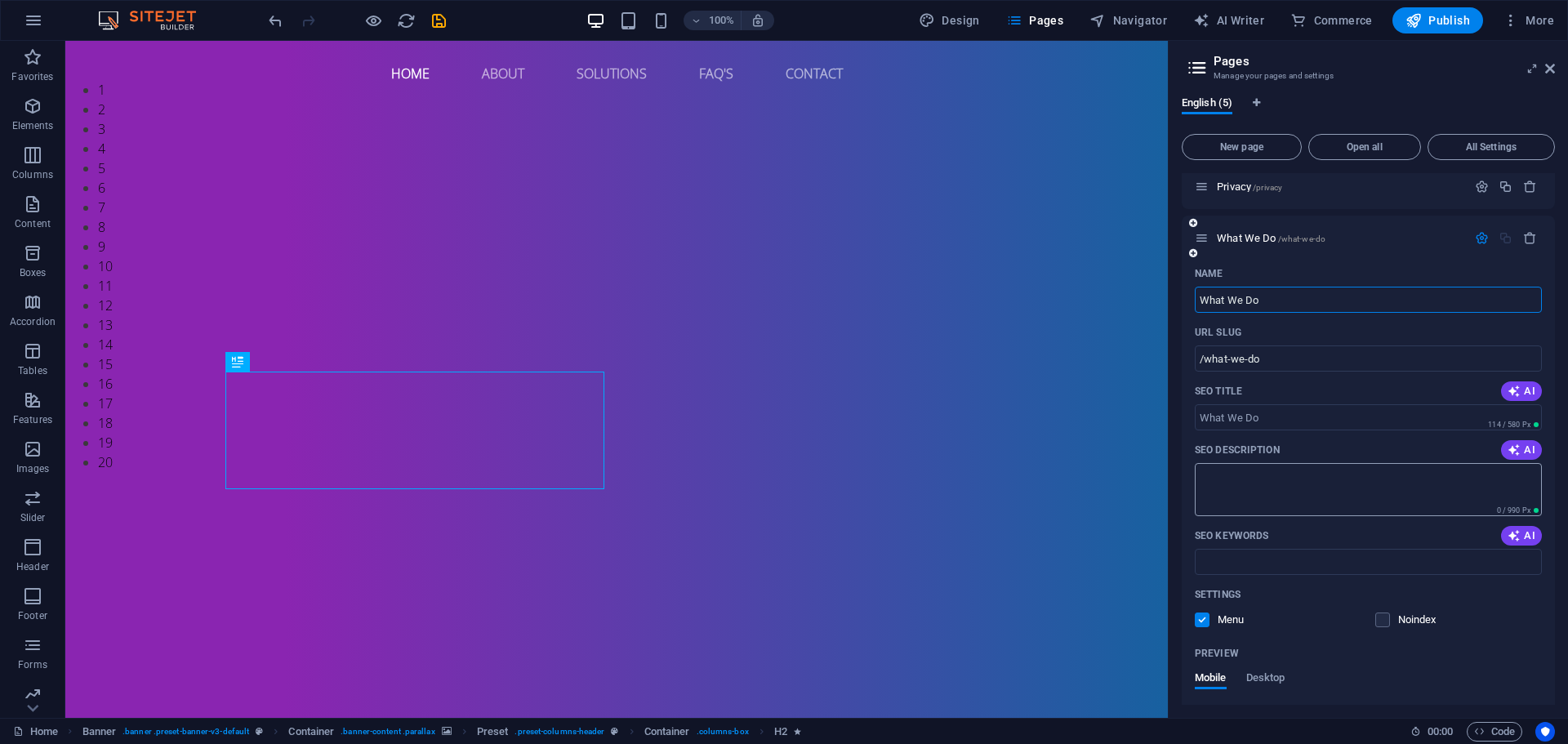
type input "What We Do"
click at [1247, 490] on textarea "SEO Description" at bounding box center [1368, 489] width 347 height 53
click at [1258, 561] on input "SEO Keywords" at bounding box center [1368, 562] width 347 height 27
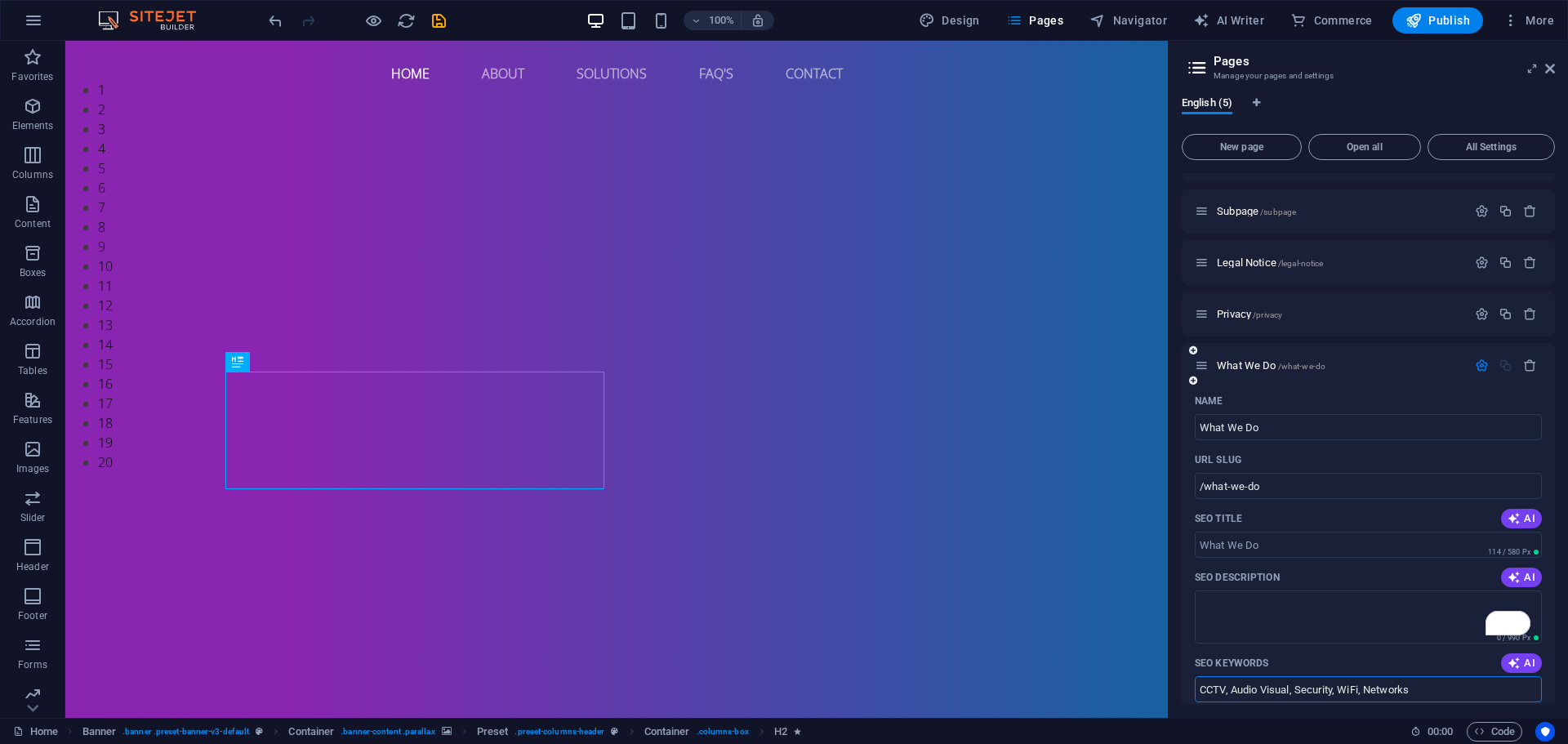
scroll to position [0, 0]
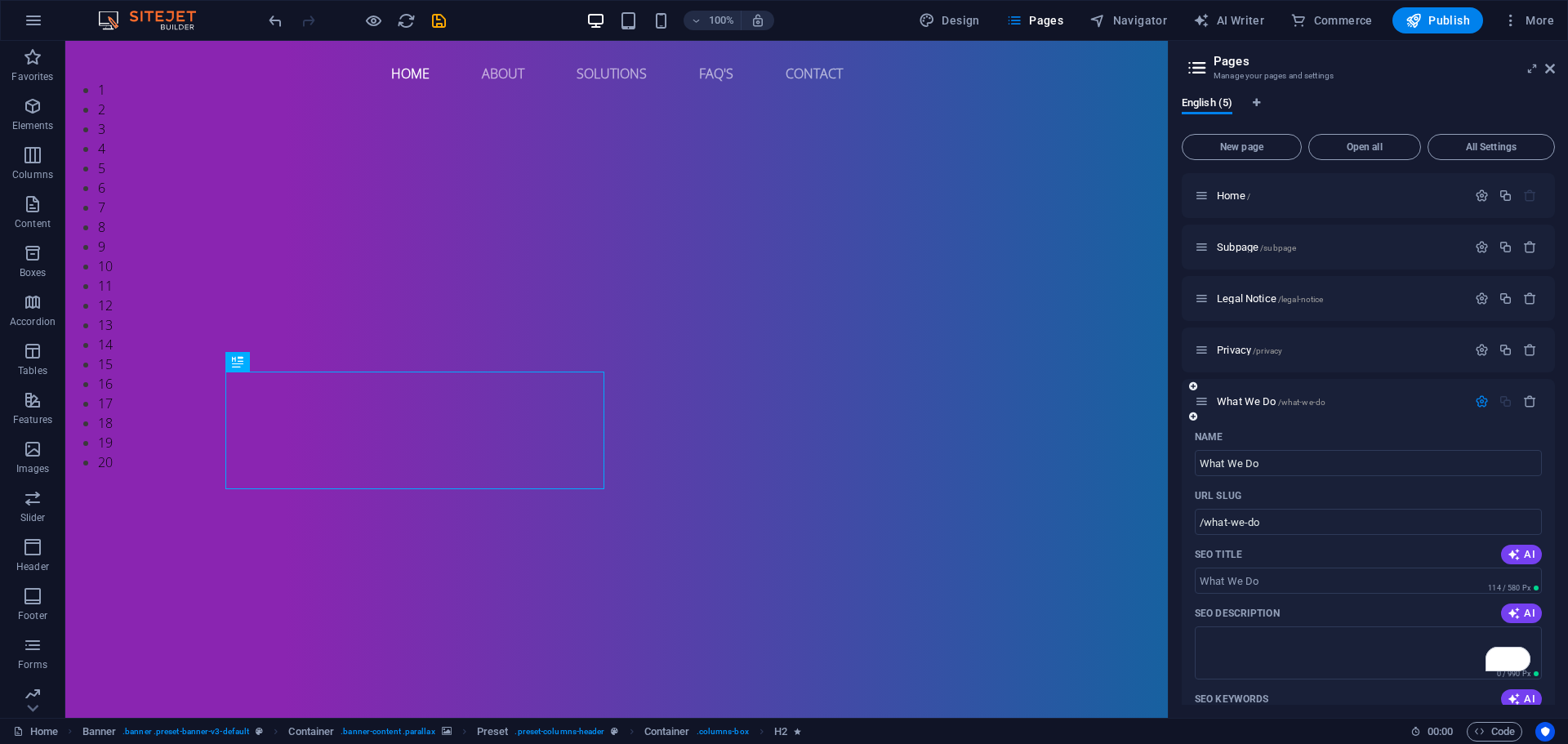
type input "CCTV, Audio Visual, Security, WiFi, Networks"
click at [1258, 419] on div "What We Do /what-we-do" at bounding box center [1368, 401] width 374 height 45
click at [1259, 404] on span "What We Do /what-we-do" at bounding box center [1271, 401] width 109 height 12
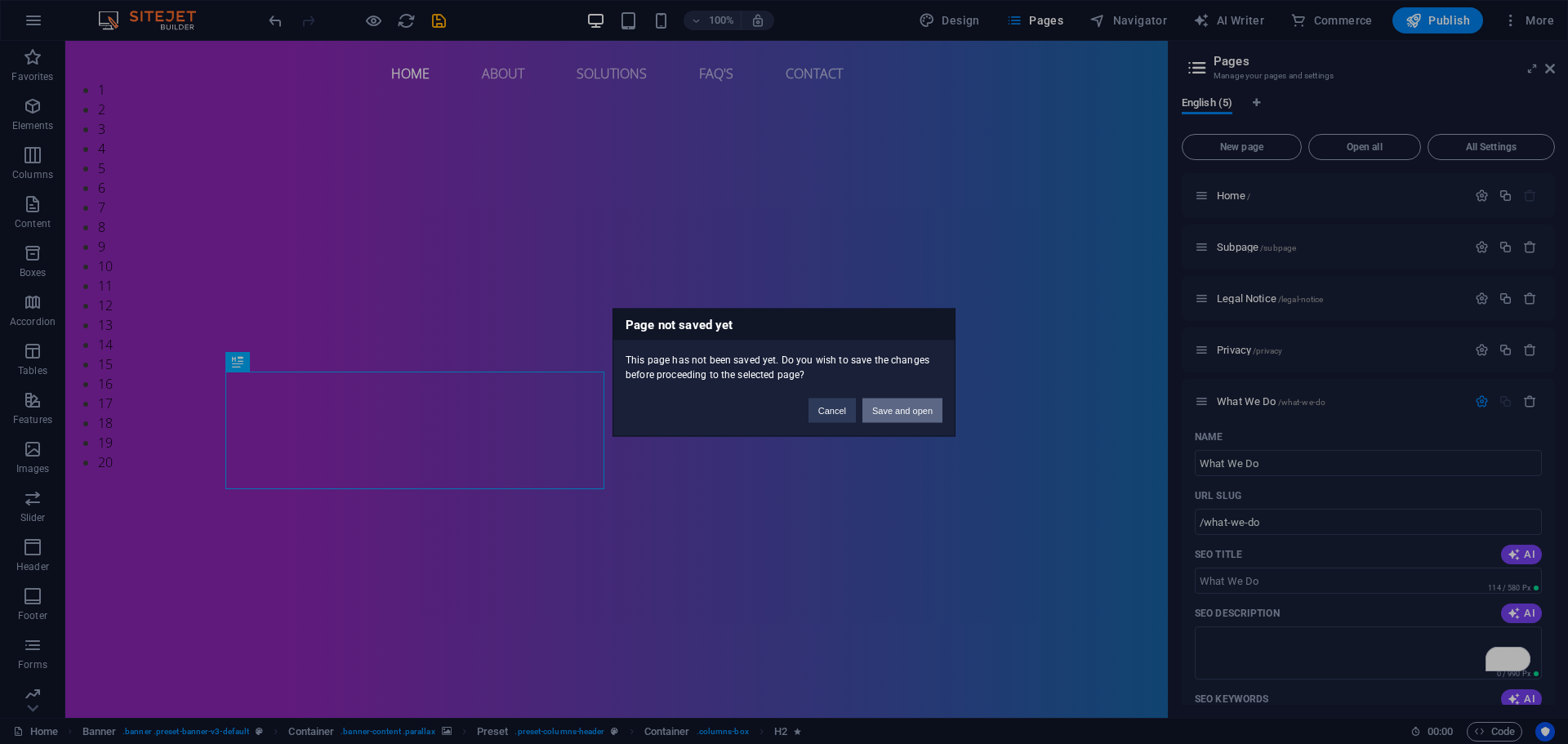
click at [921, 411] on button "Save and open" at bounding box center [902, 410] width 80 height 25
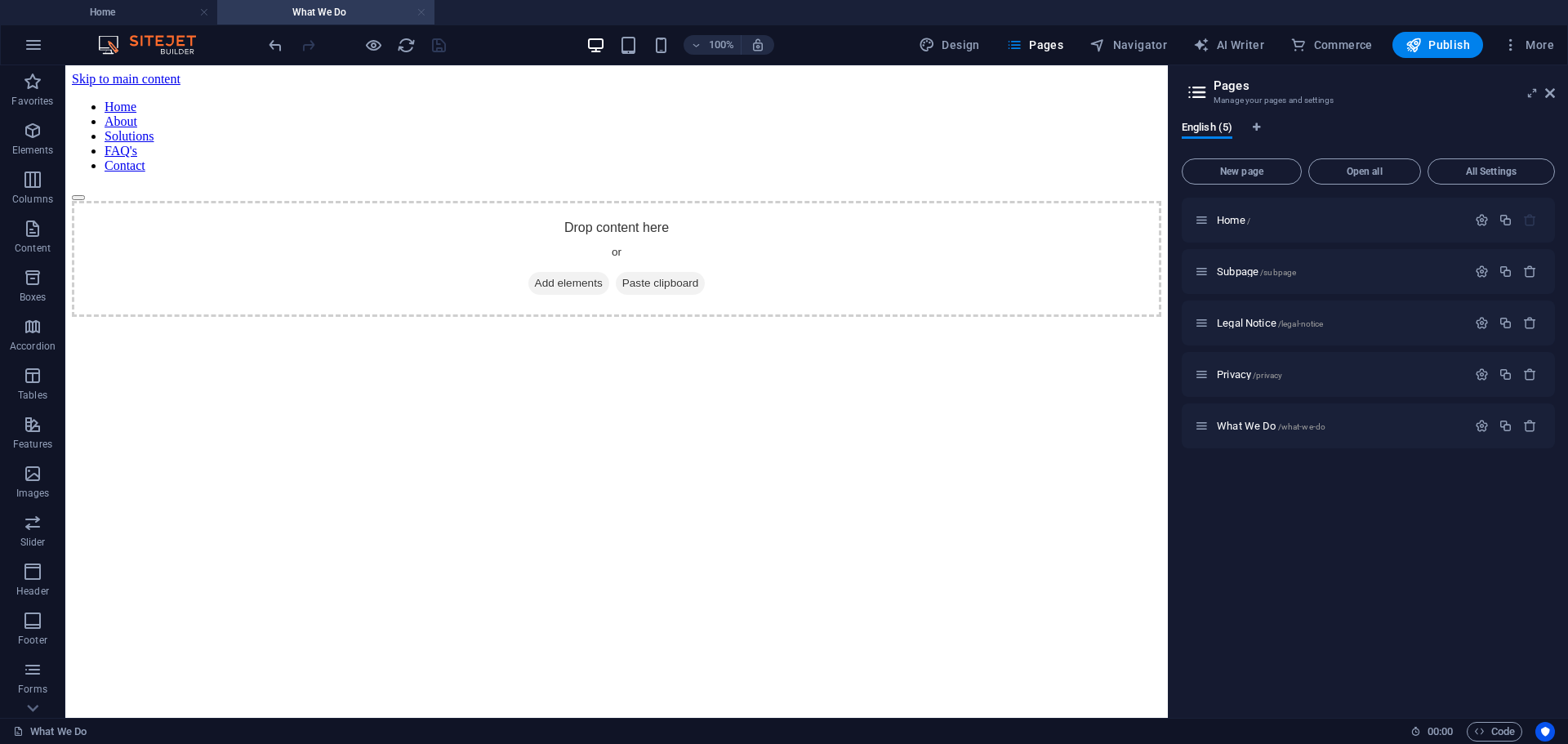
click at [419, 12] on link at bounding box center [421, 13] width 9 height 15
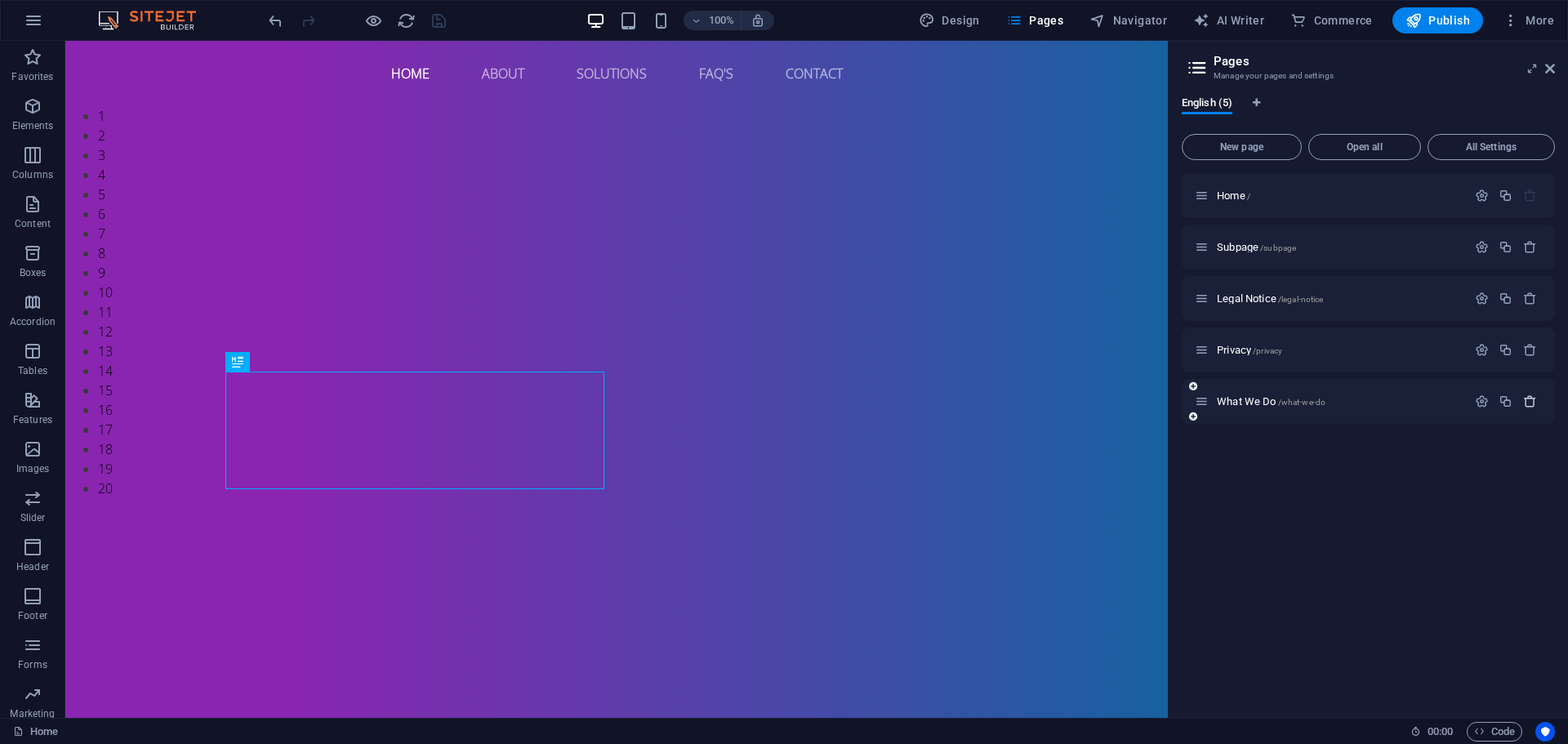
click at [1536, 397] on icon "button" at bounding box center [1530, 401] width 14 height 14
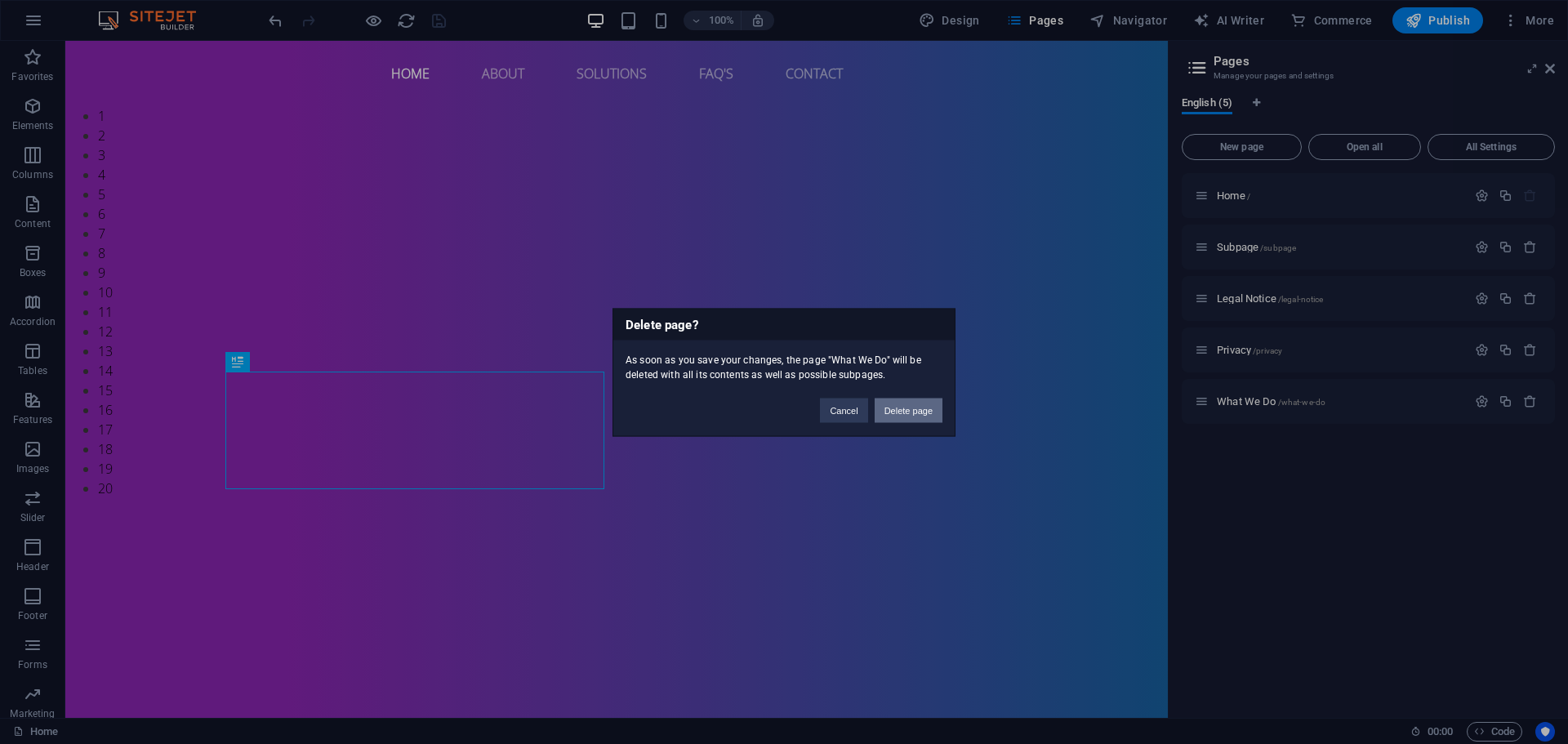
click at [893, 405] on button "Delete page" at bounding box center [908, 410] width 68 height 25
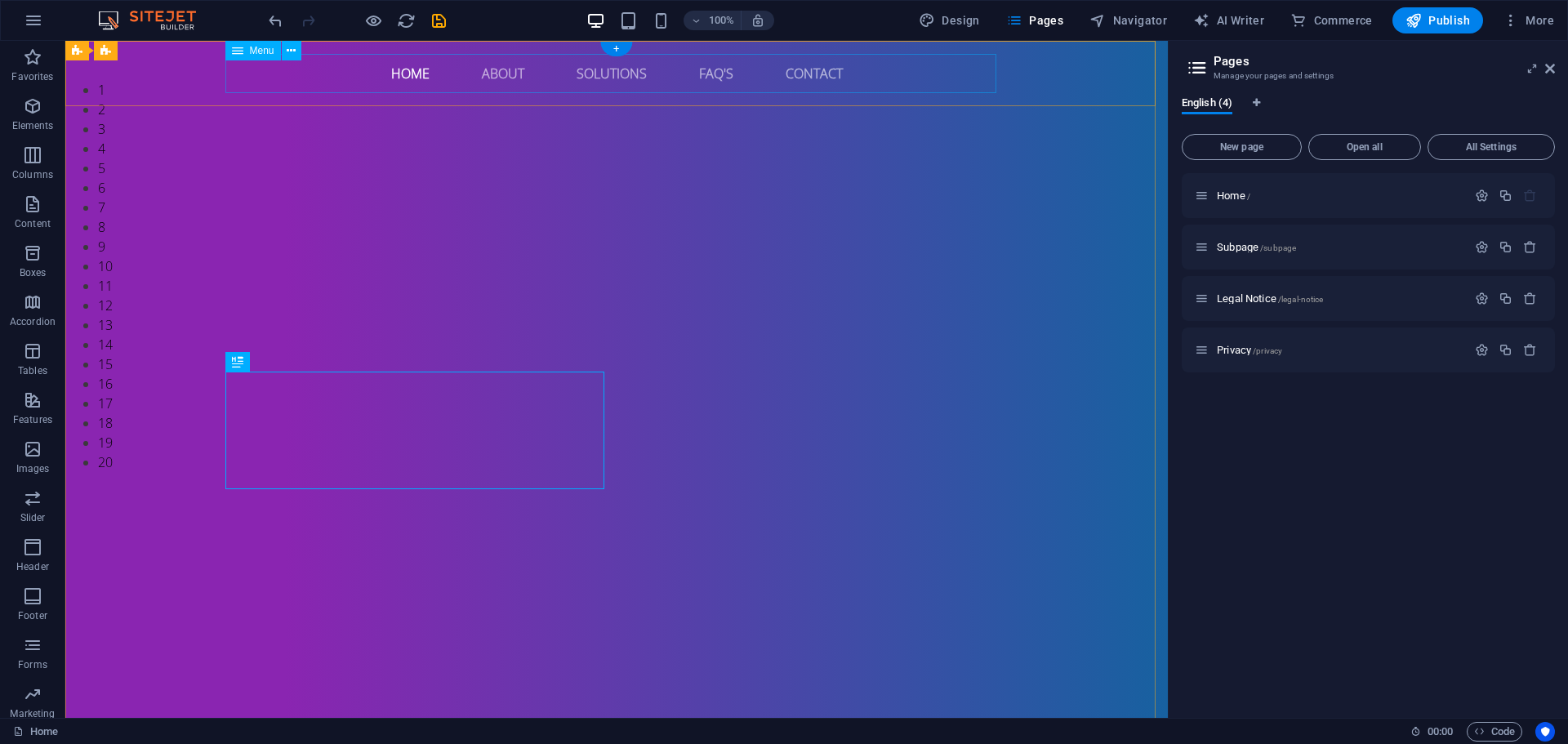
click at [719, 85] on nav "Home About Solutions FAQ's Contact" at bounding box center [617, 74] width 771 height 39
click at [290, 49] on icon at bounding box center [291, 51] width 9 height 17
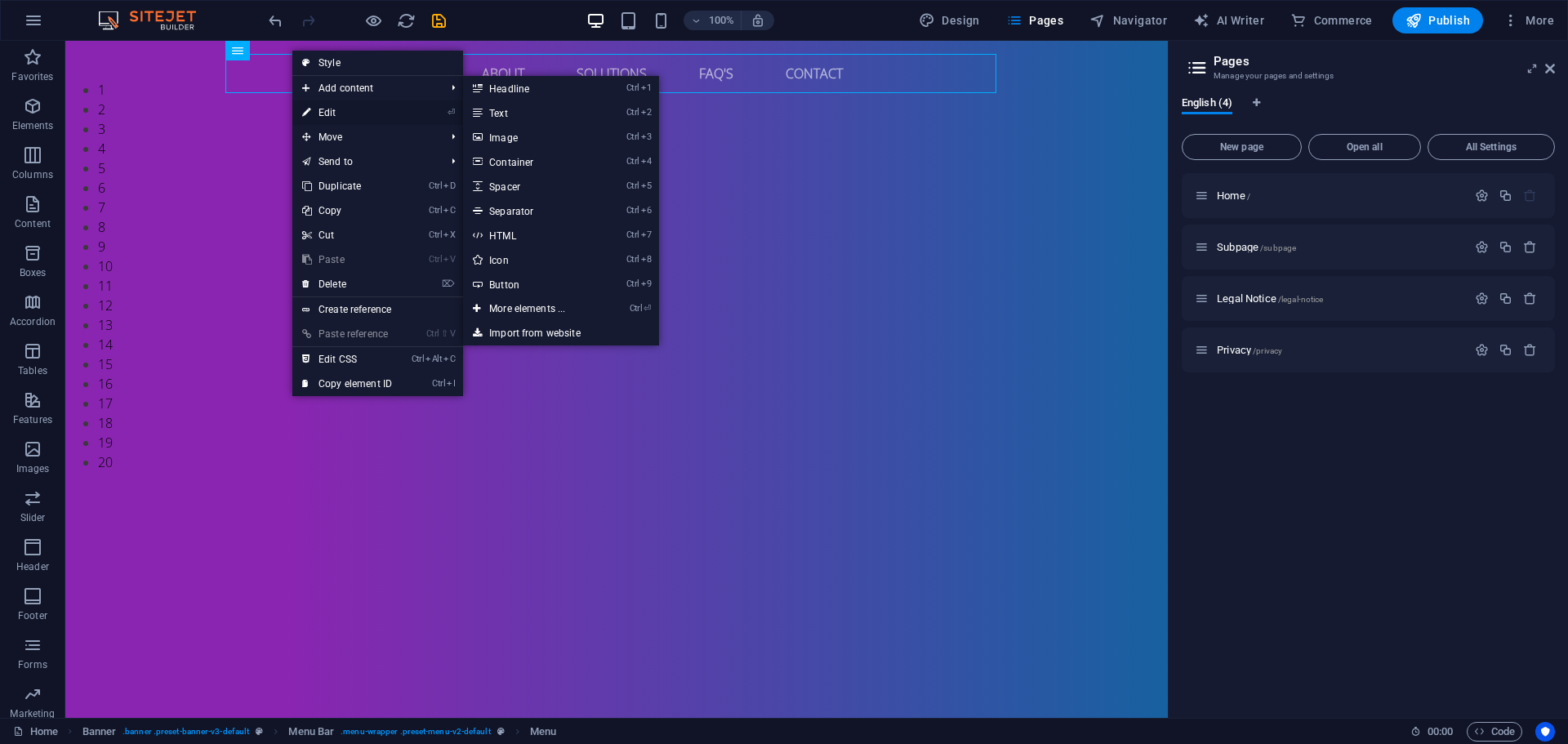
click at [332, 111] on link "⏎ Edit" at bounding box center [347, 112] width 110 height 25
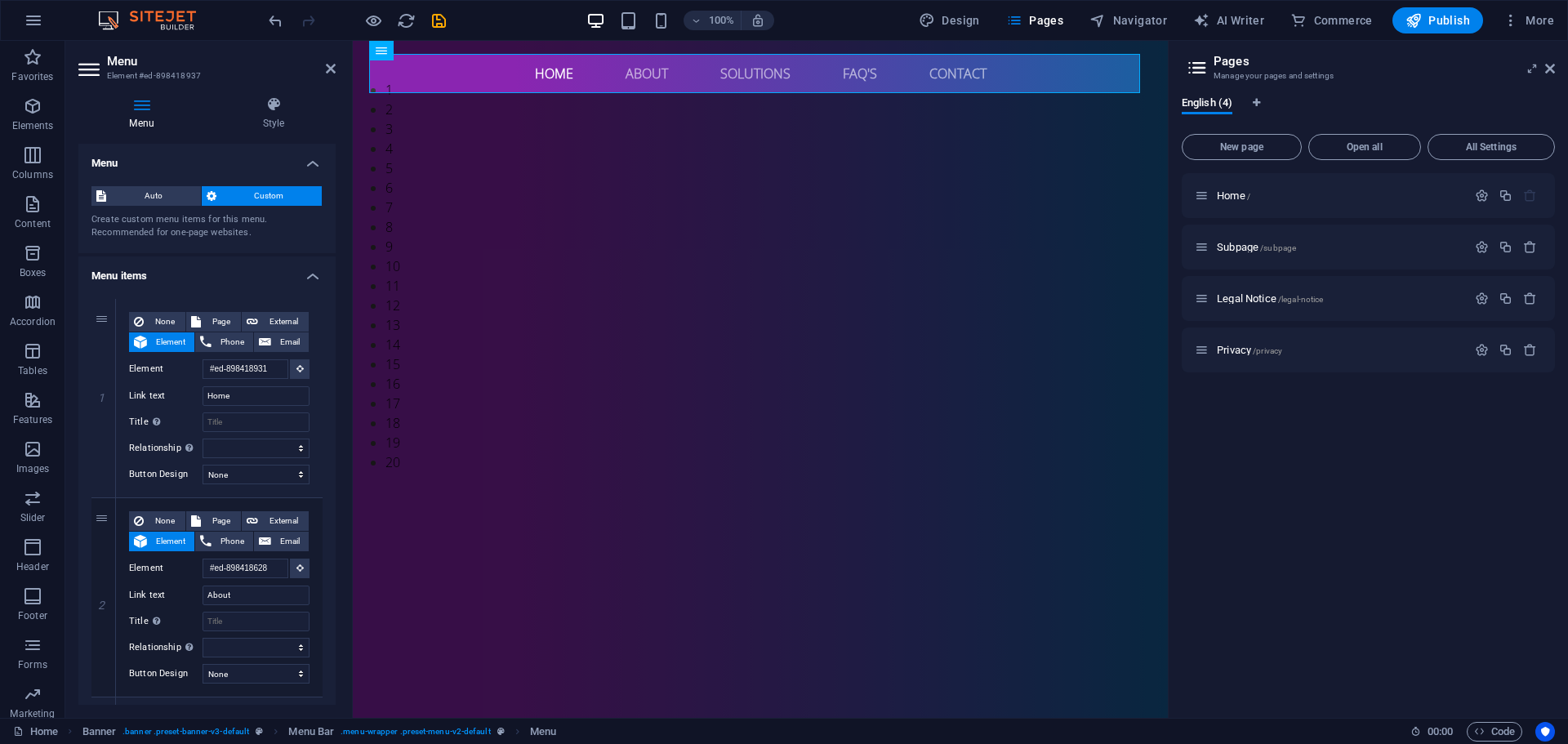
click at [316, 159] on h4 "Menu" at bounding box center [207, 159] width 257 height 29
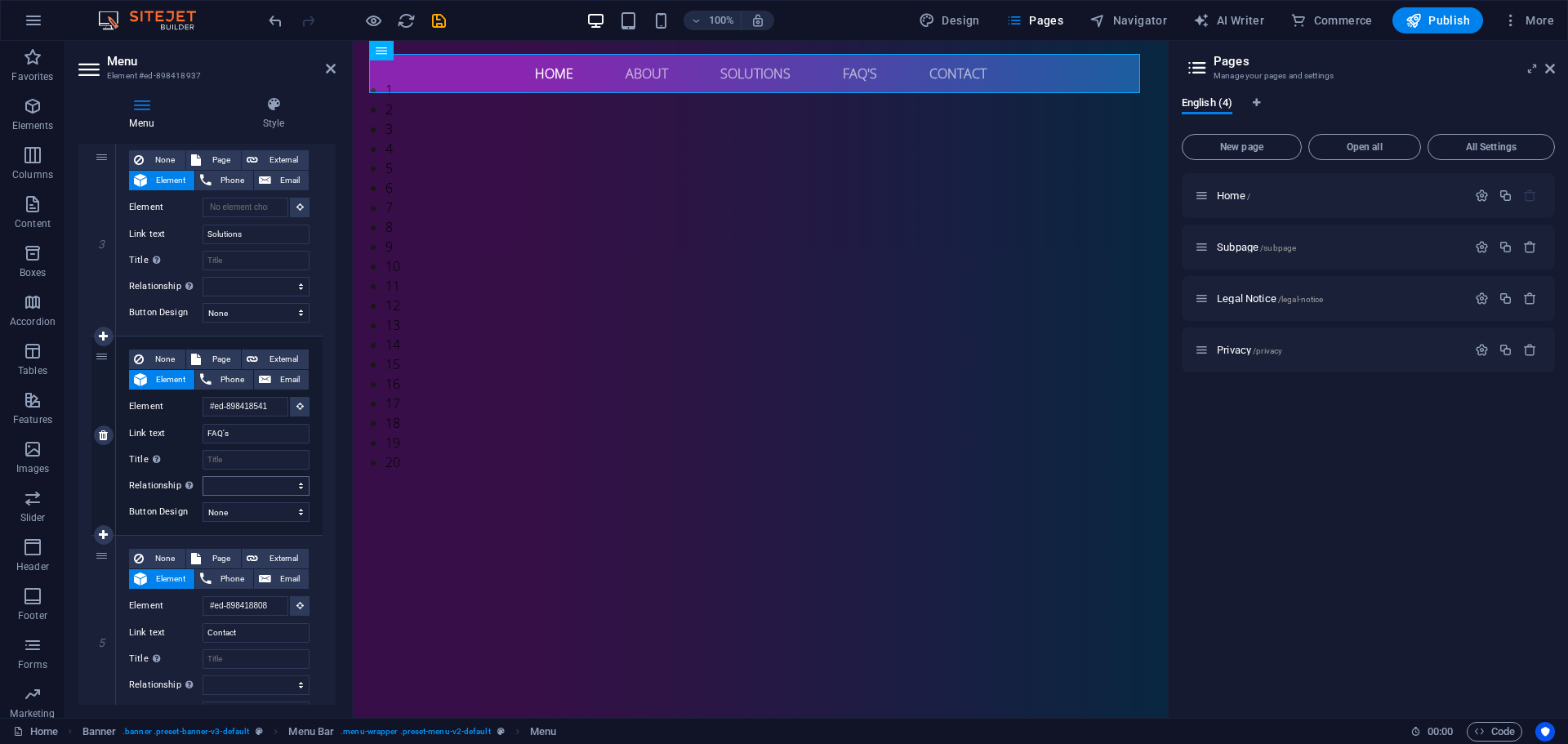
scroll to position [566, 0]
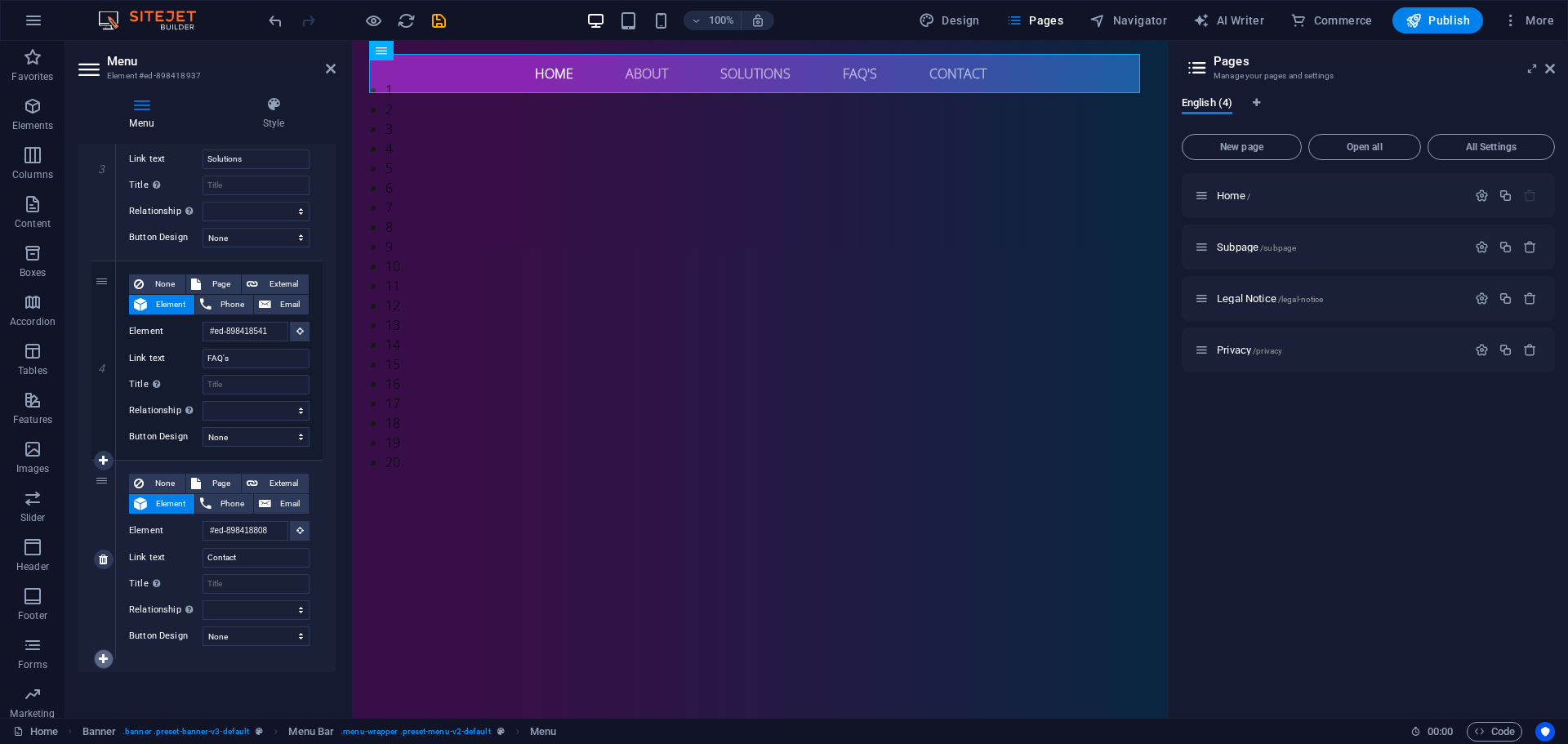
click at [111, 657] on link at bounding box center [104, 659] width 20 height 20
select select
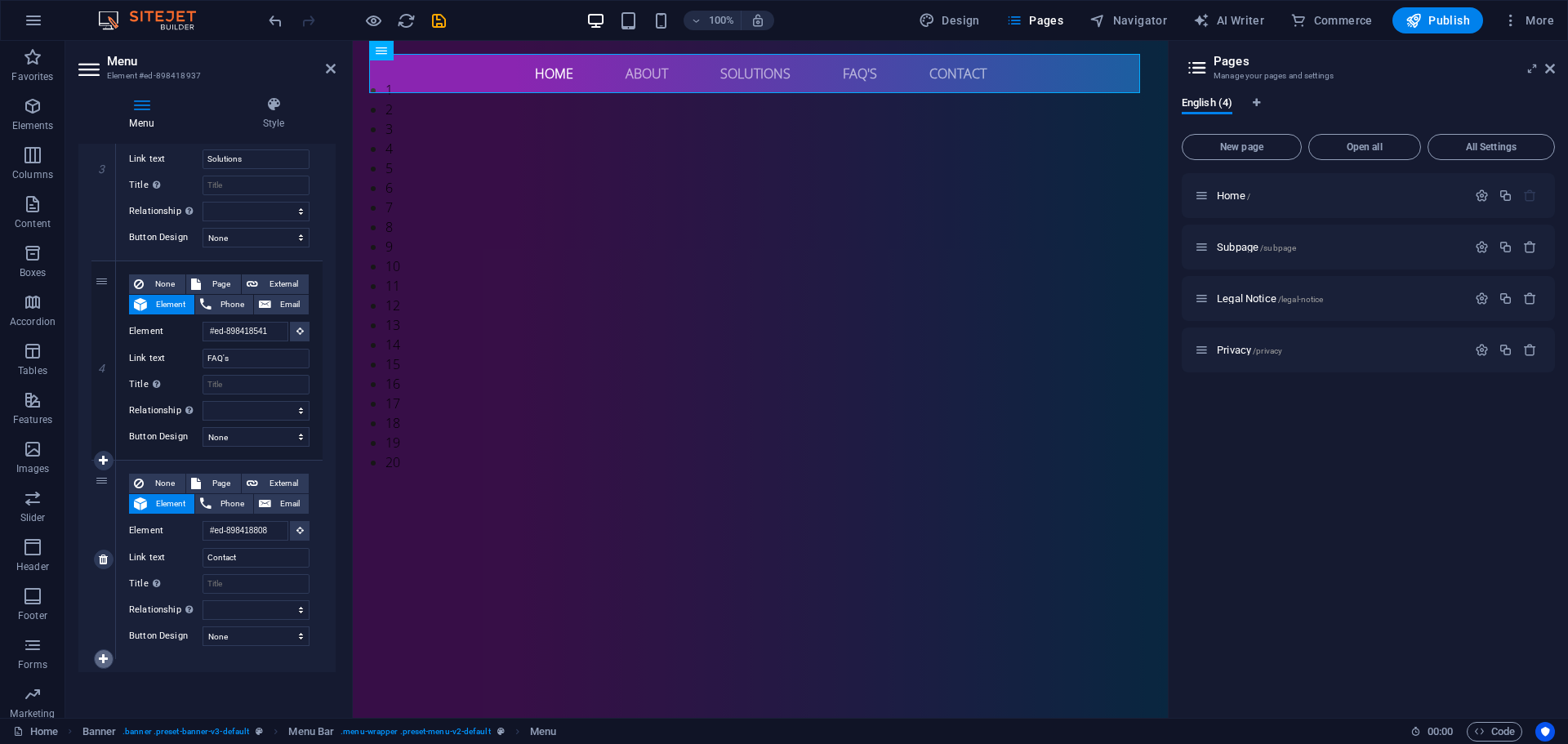
select select
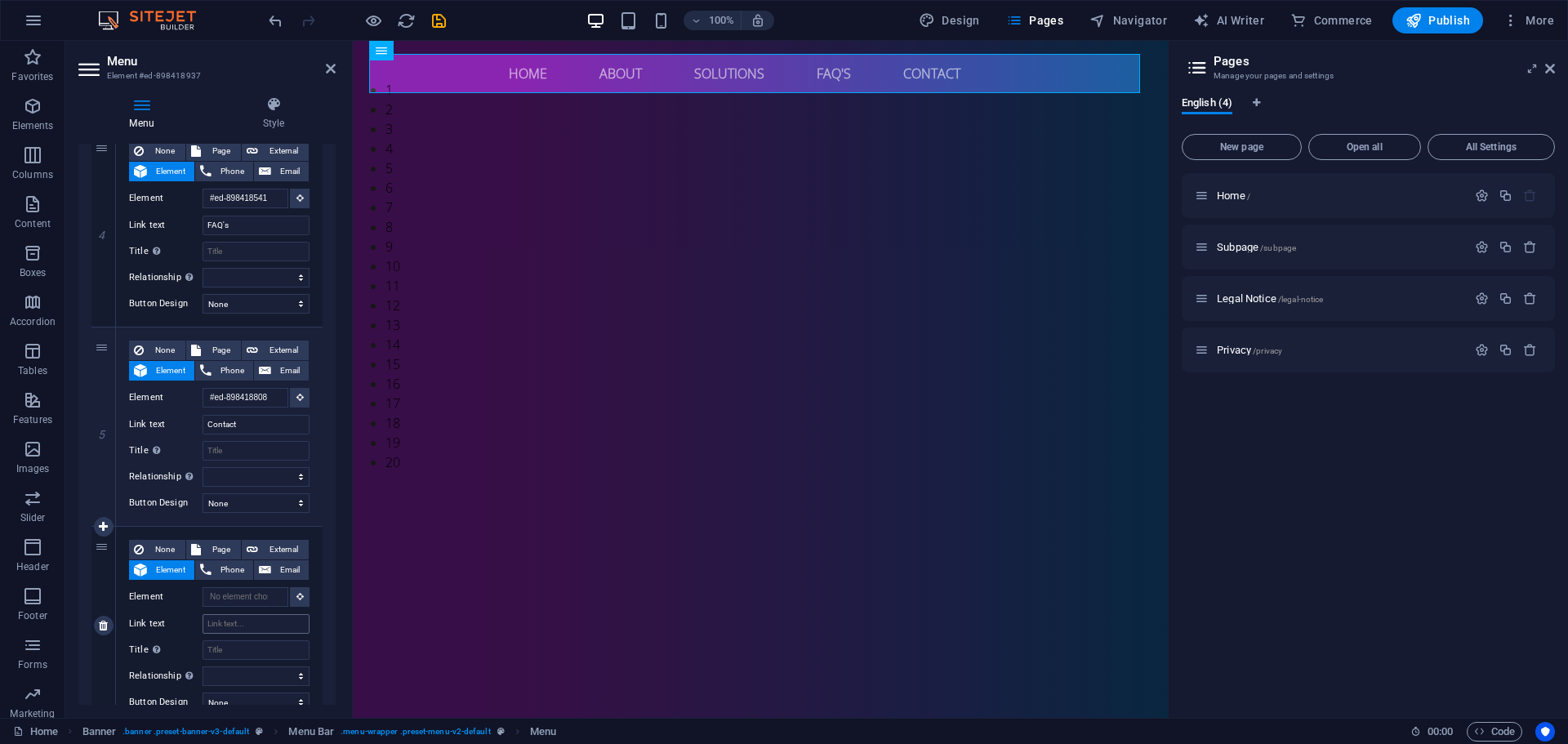
scroll to position [765, 0]
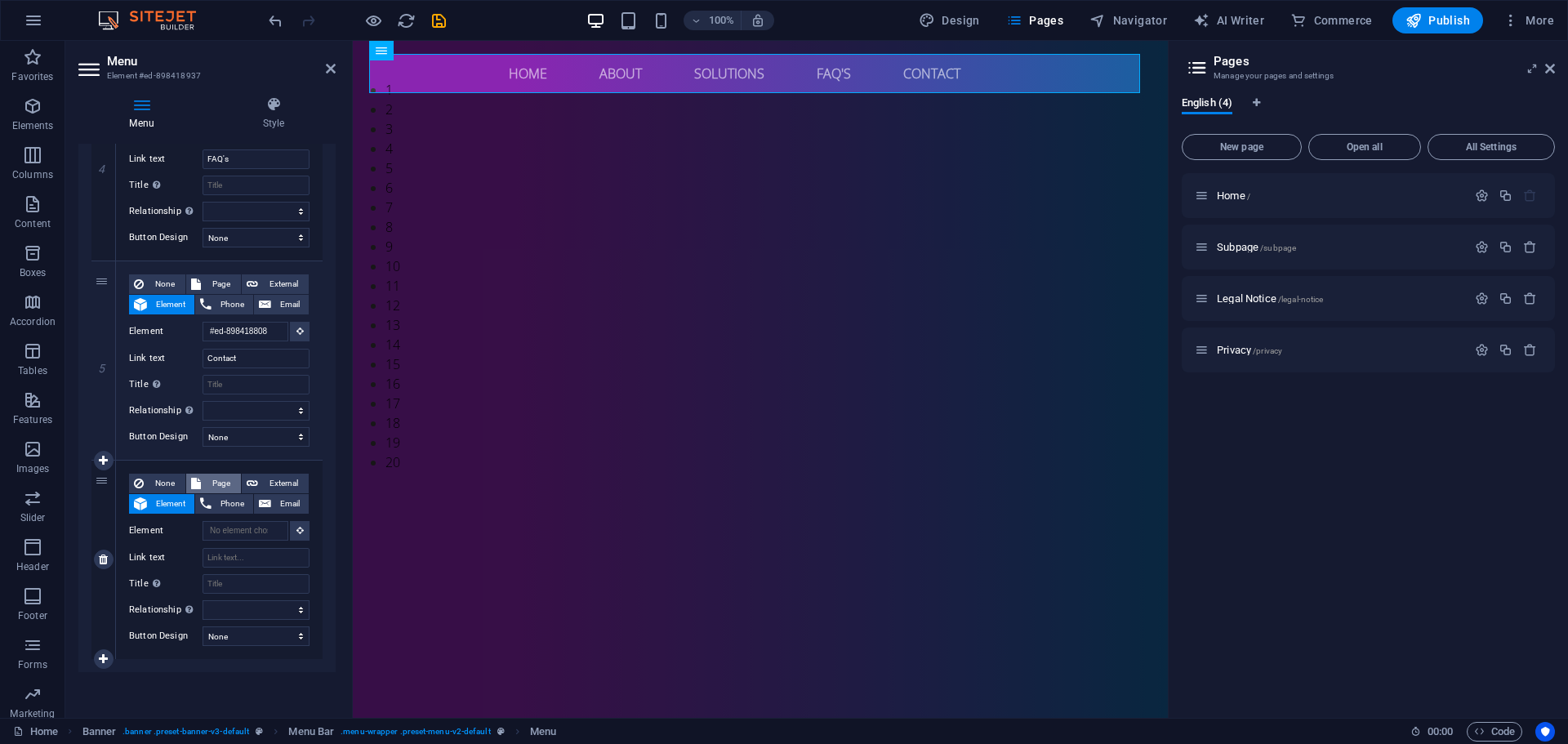
click at [230, 484] on span "Page" at bounding box center [220, 483] width 30 height 20
select select
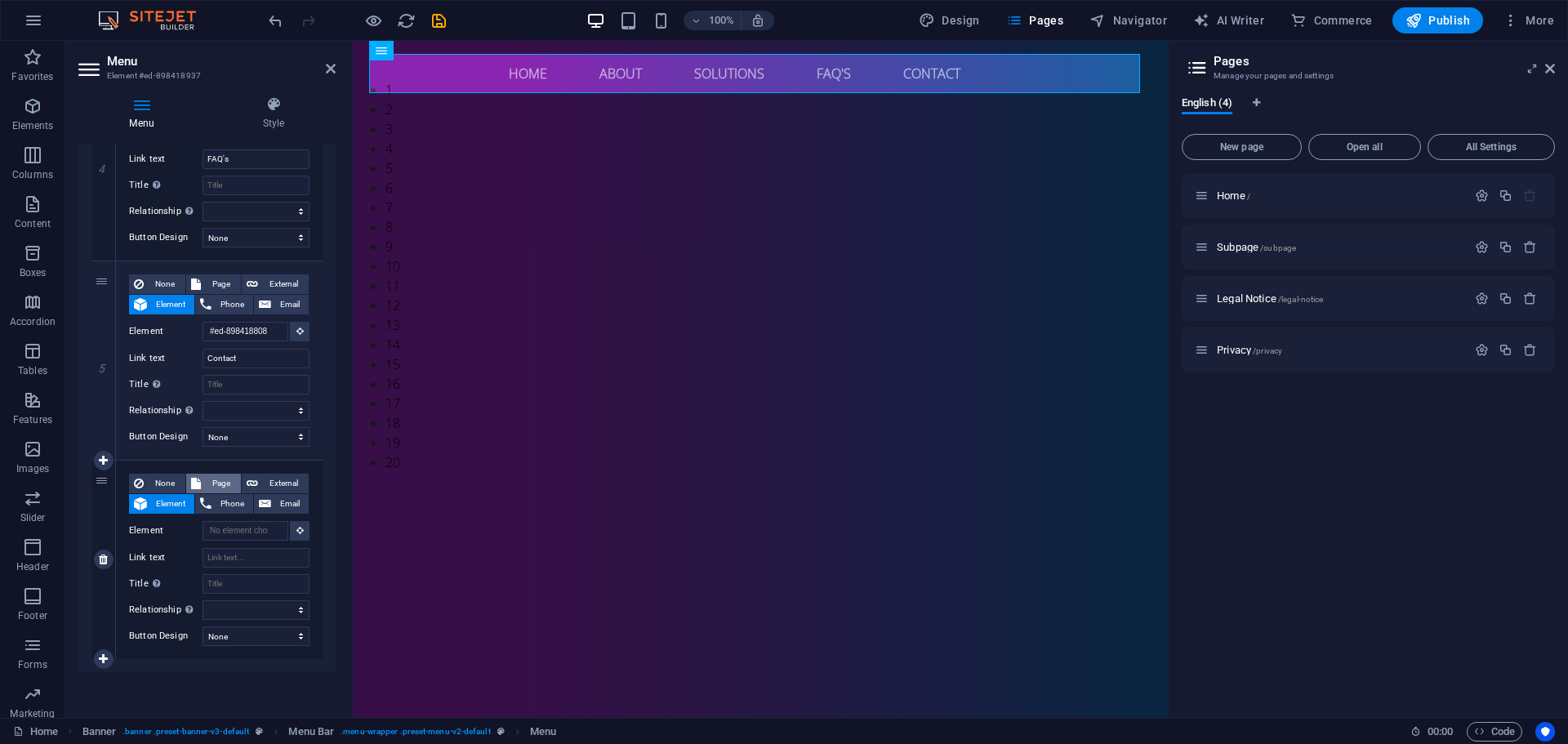
select select
click at [100, 576] on icon at bounding box center [103, 572] width 9 height 11
select select
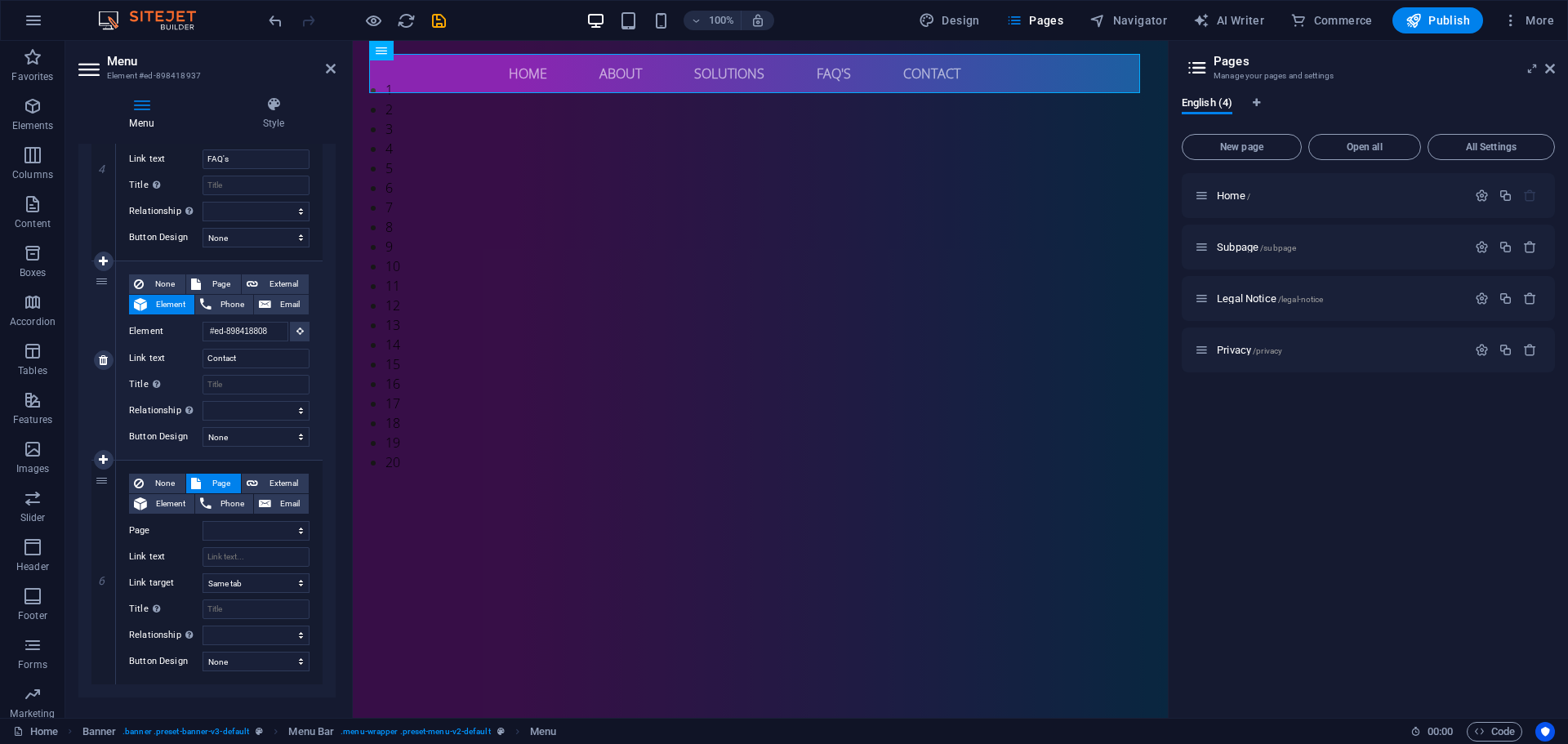
select select
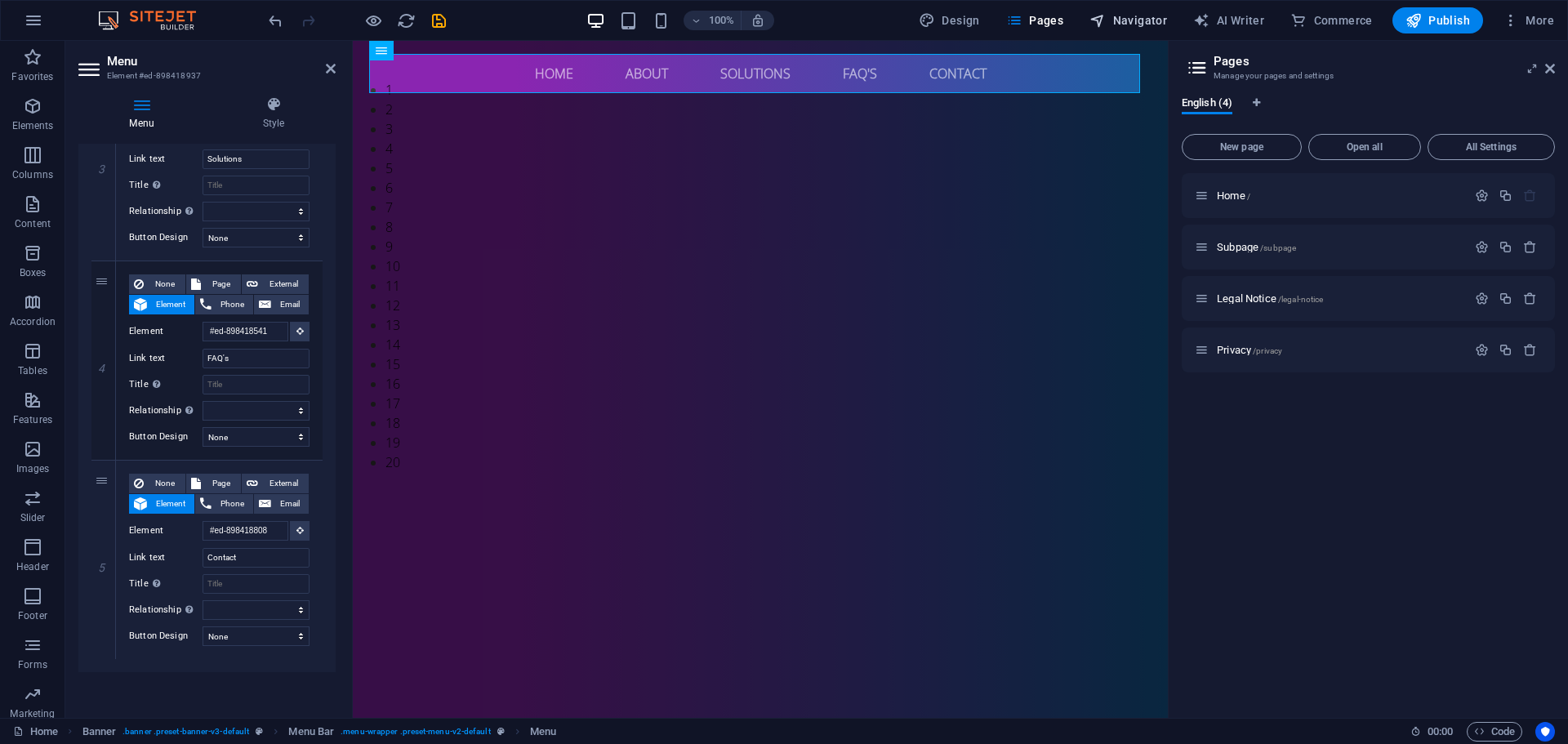
click at [1158, 25] on span "Navigator" at bounding box center [1128, 20] width 78 height 16
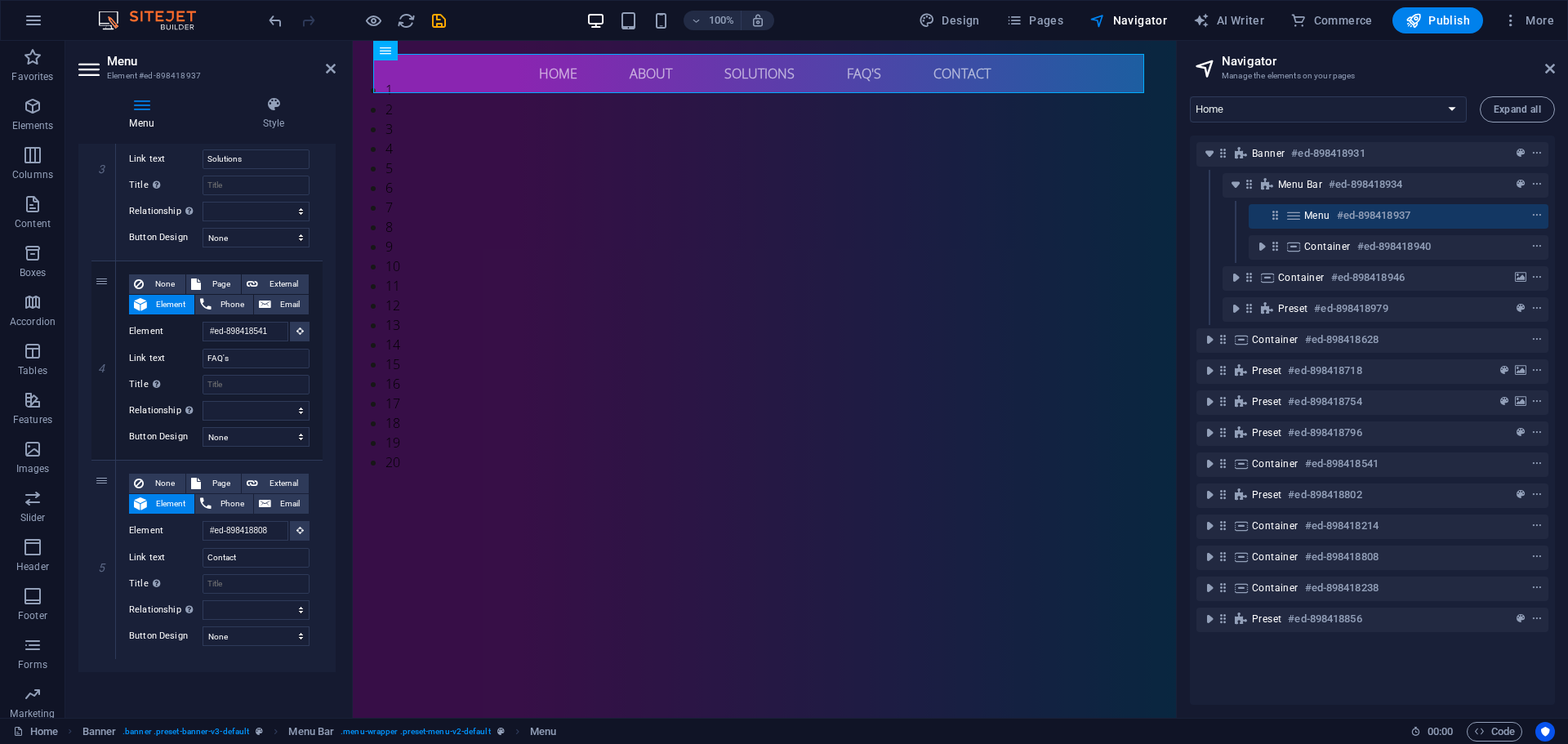
click at [1546, 58] on h2 "Navigator" at bounding box center [1388, 61] width 333 height 15
